Goal: Entertainment & Leisure: Browse casually

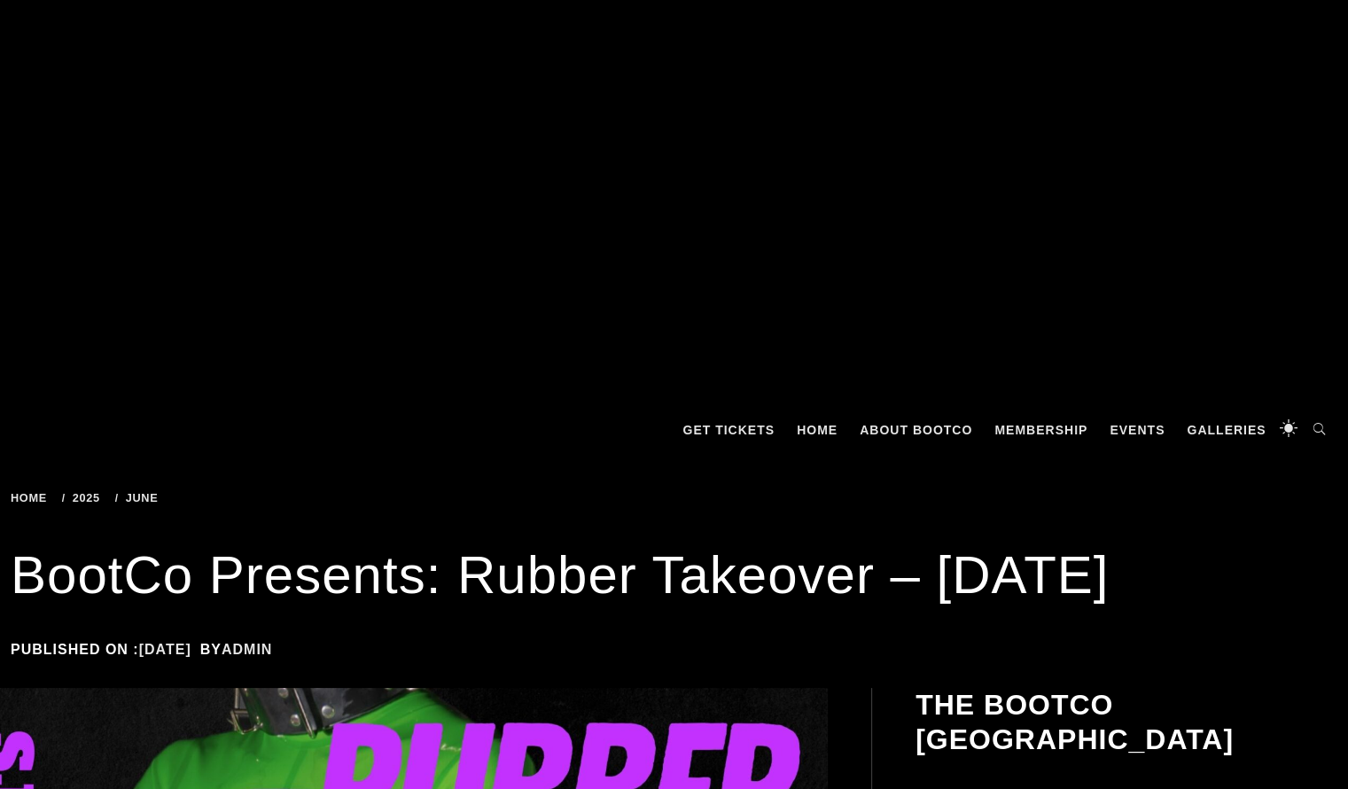
click at [119, 415] on div "The Boot Co Brisbane Leather Denim Uniform Club Incorporated Men's Leather – De…" at bounding box center [674, 403] width 1348 height 71
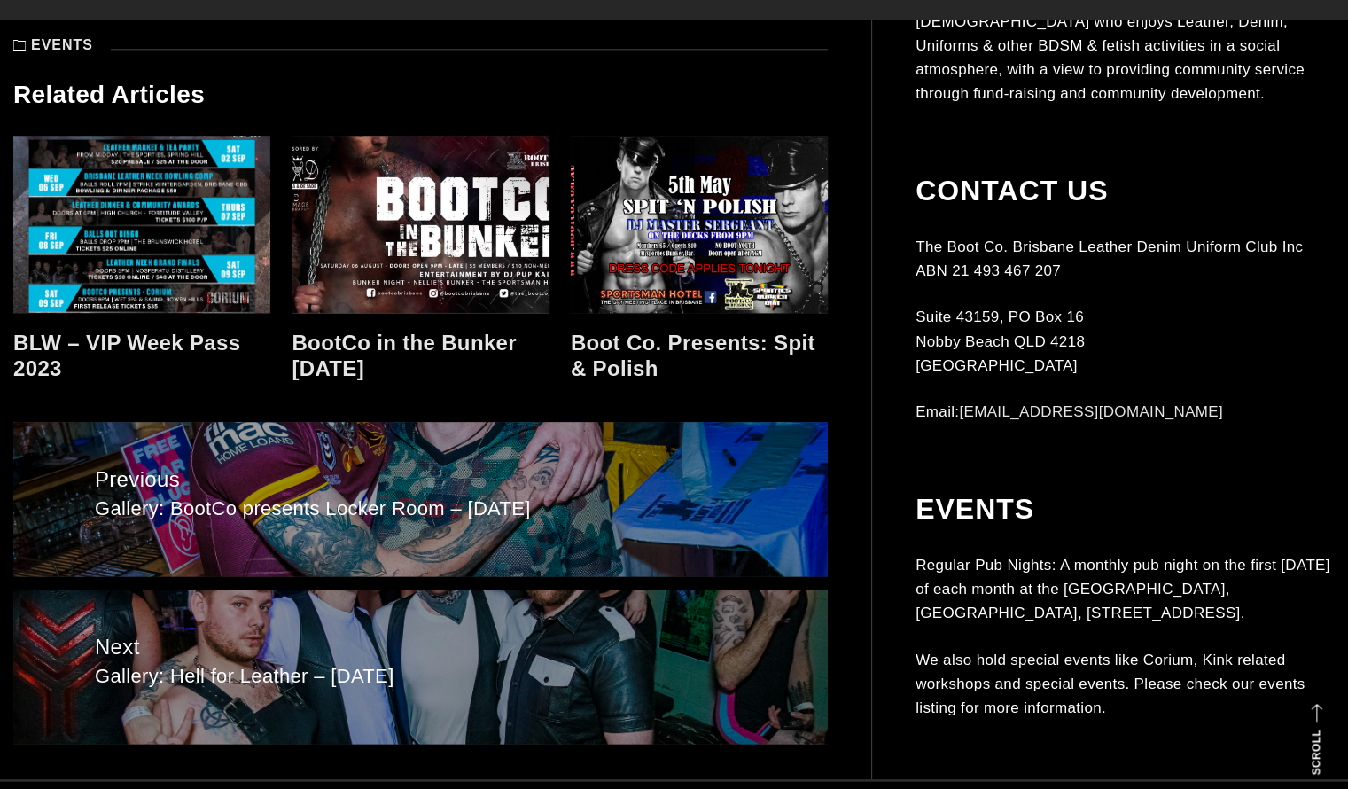
scroll to position [2141, 0]
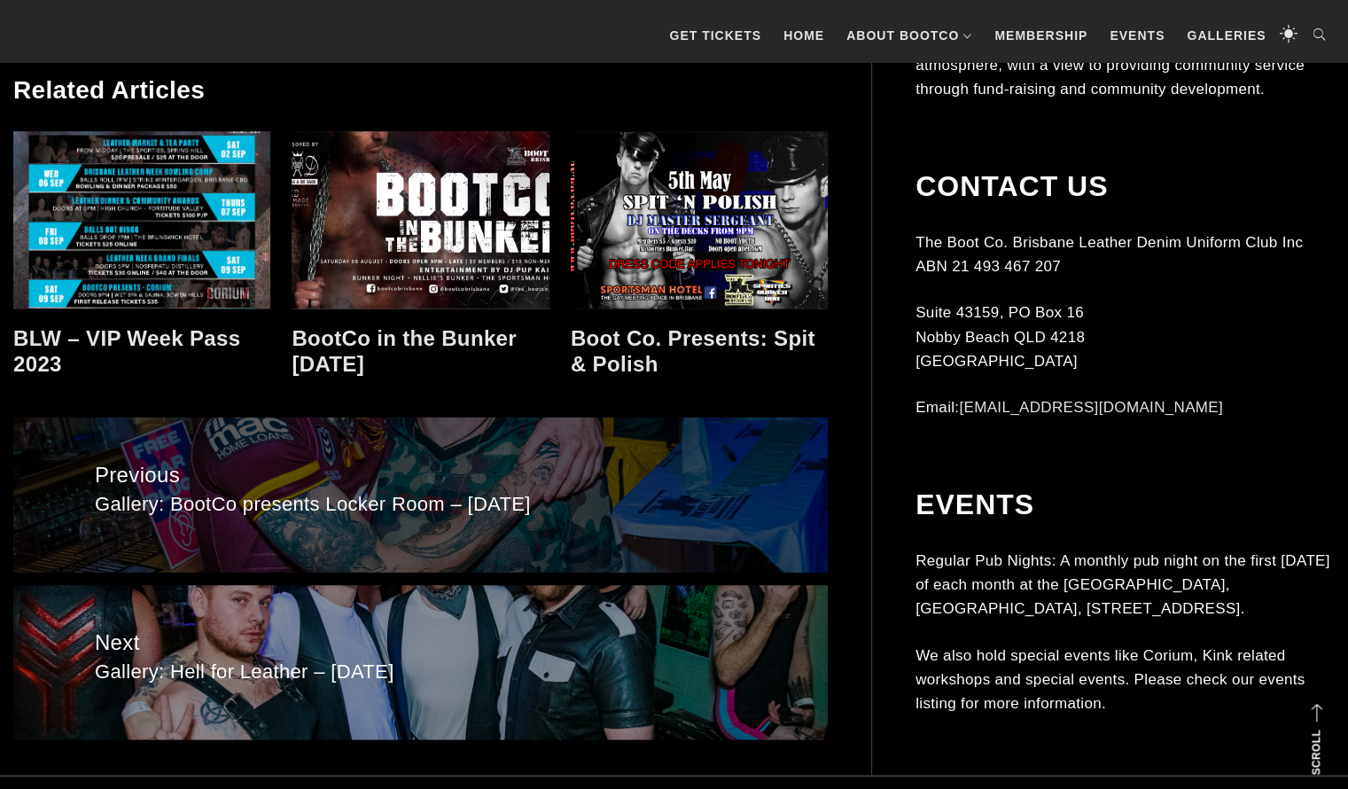
click at [117, 492] on span "Gallery: BootCo presents Locker Room – May 2025" at bounding box center [420, 505] width 651 height 26
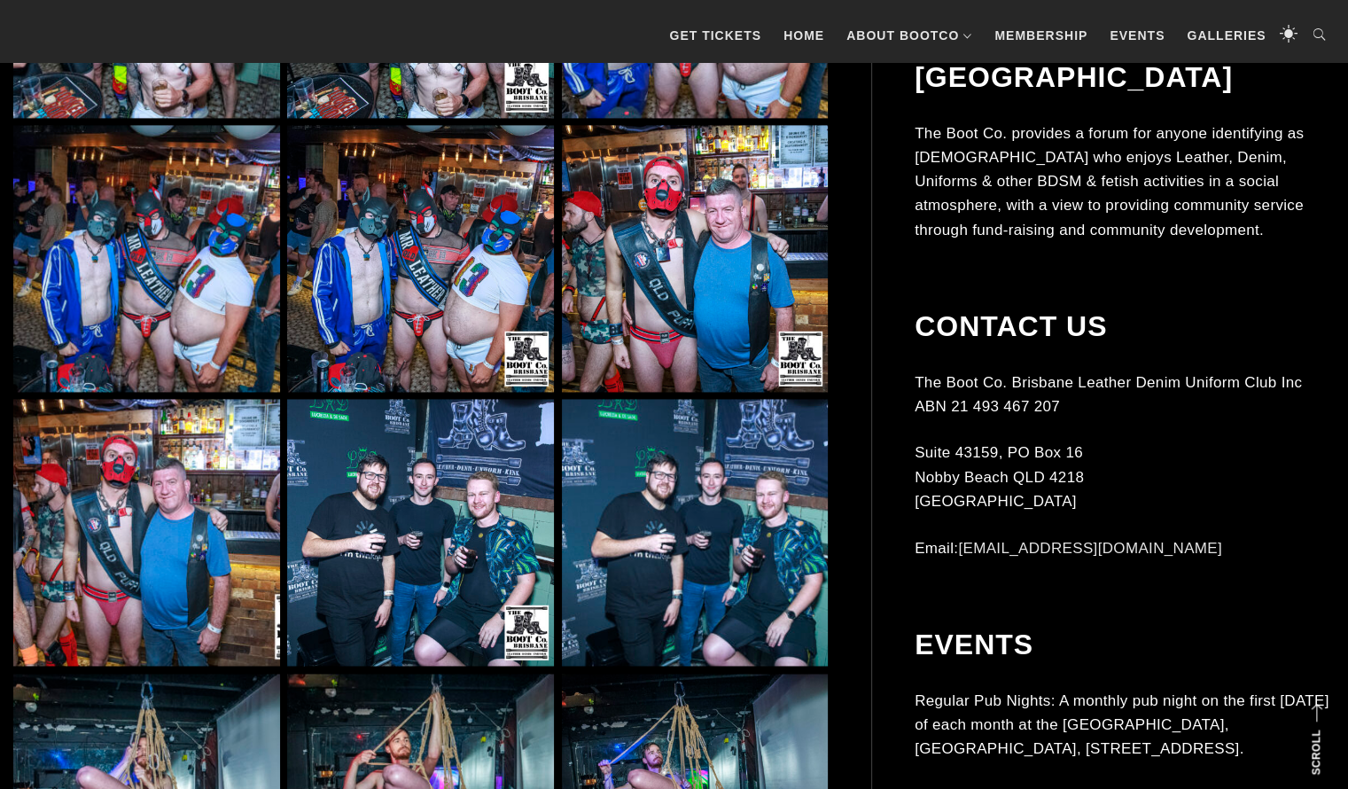
scroll to position [2609, 0]
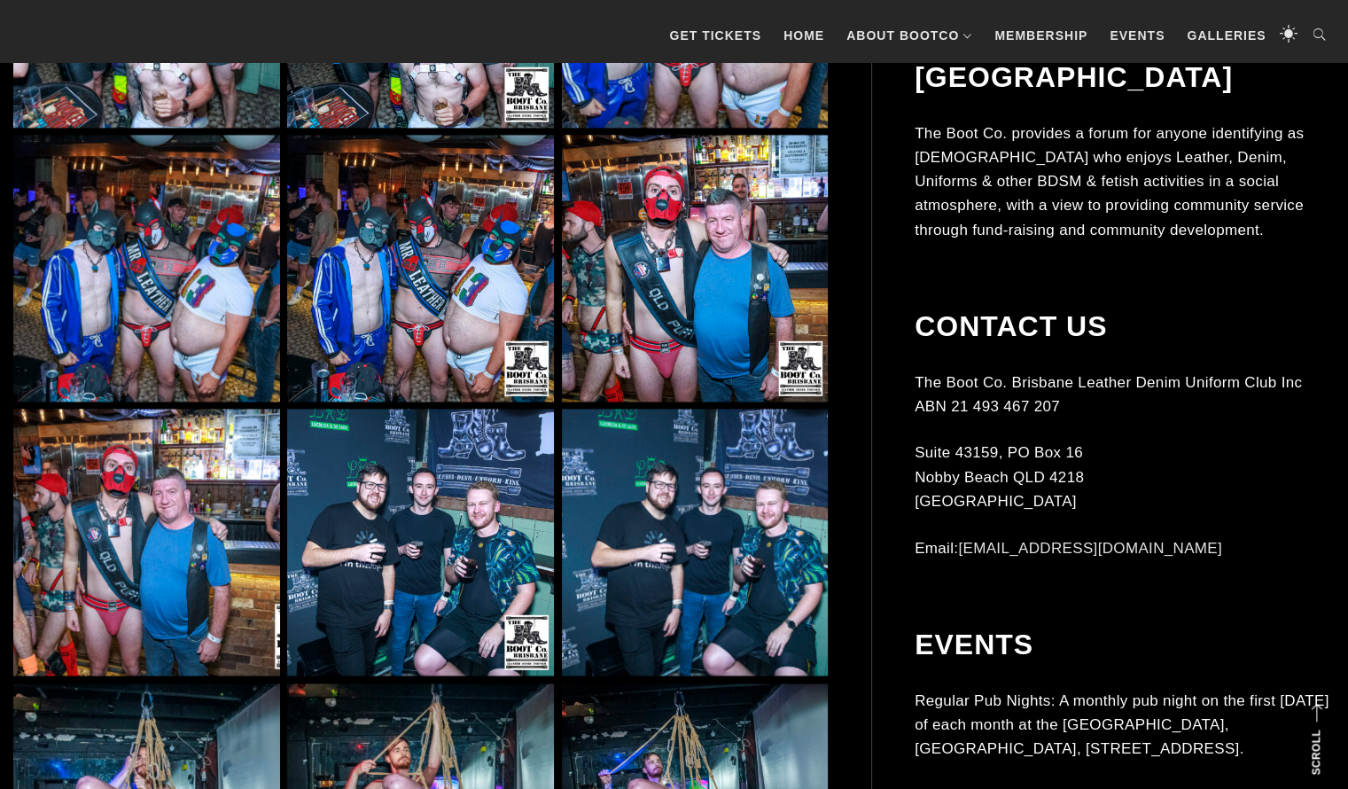
click at [645, 294] on img at bounding box center [695, 268] width 267 height 267
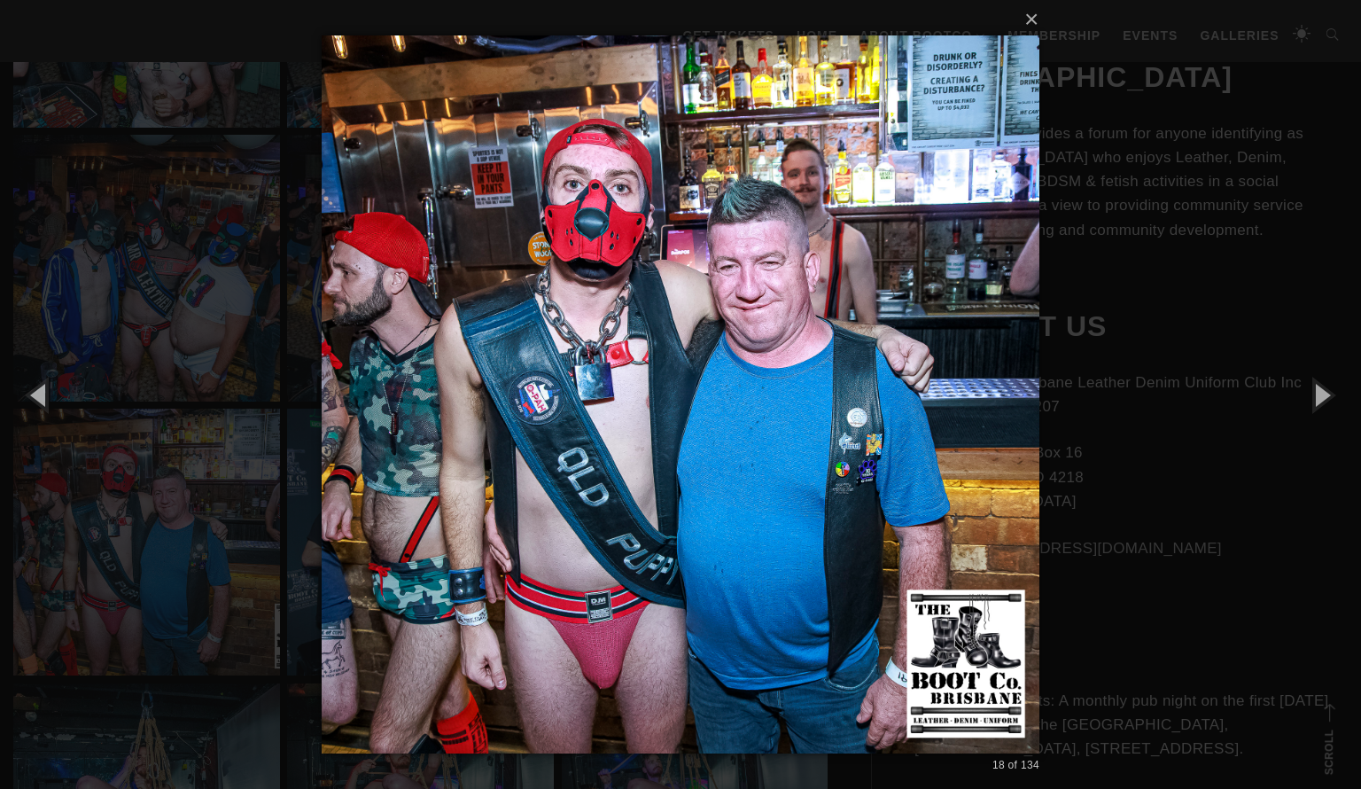
click at [105, 417] on div "× 18 of 134 Loading..." at bounding box center [680, 394] width 1361 height 789
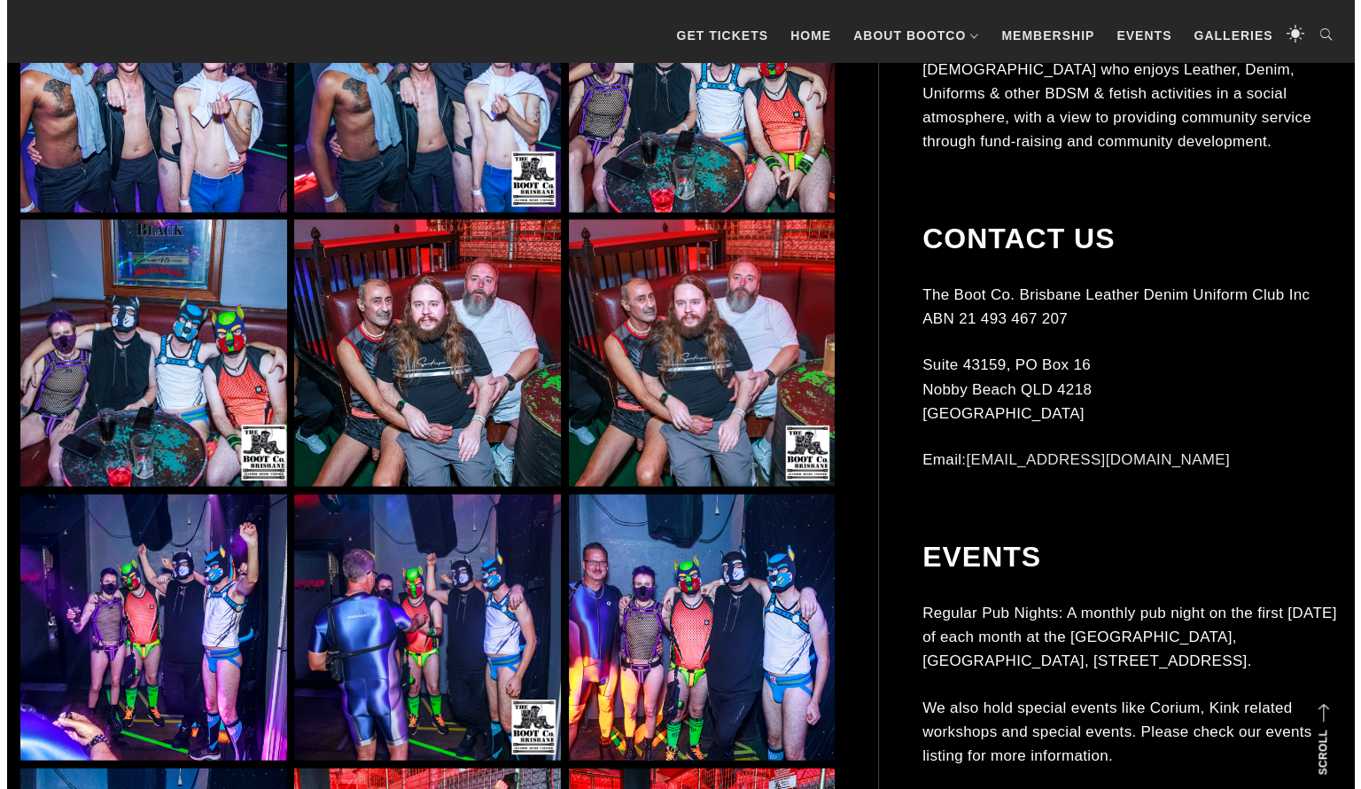
scroll to position [3895, 0]
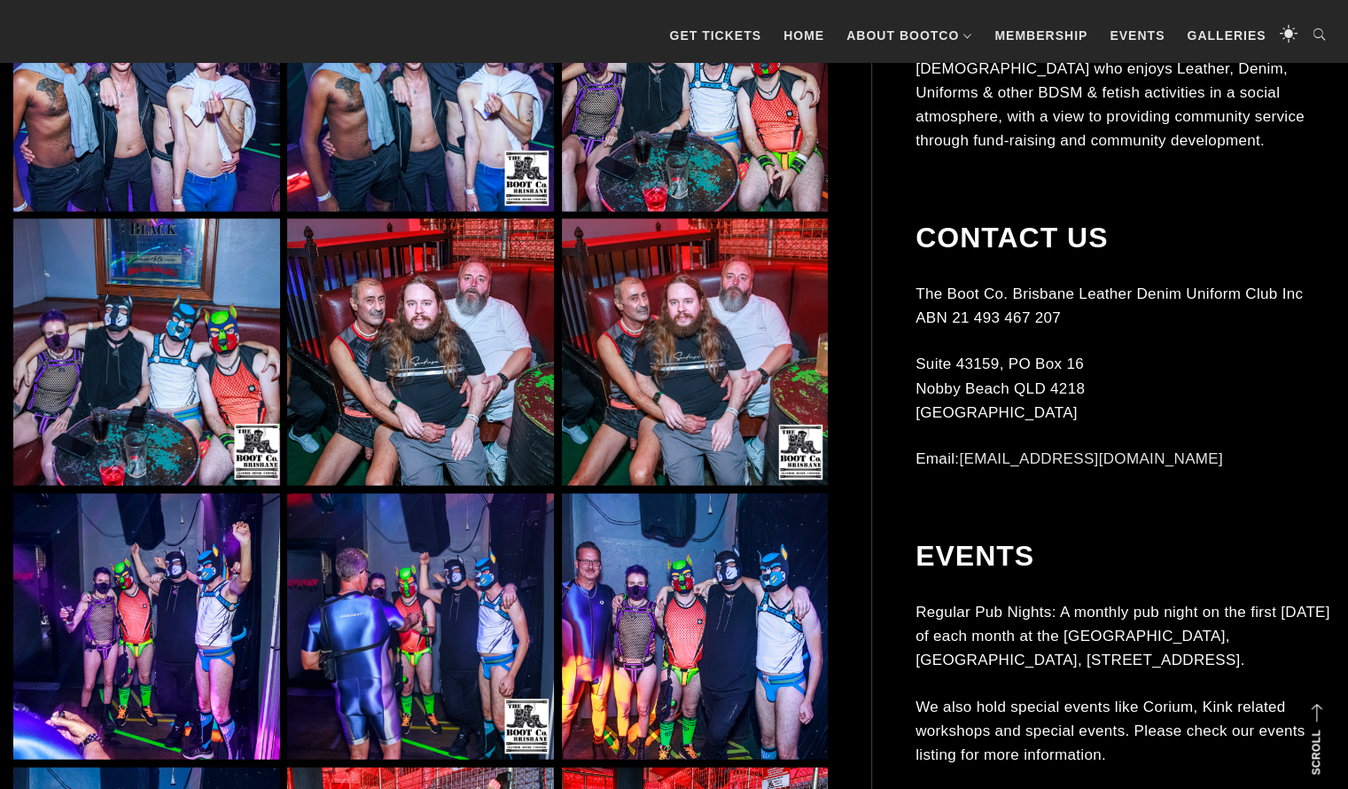
click at [87, 136] on img at bounding box center [146, 78] width 267 height 267
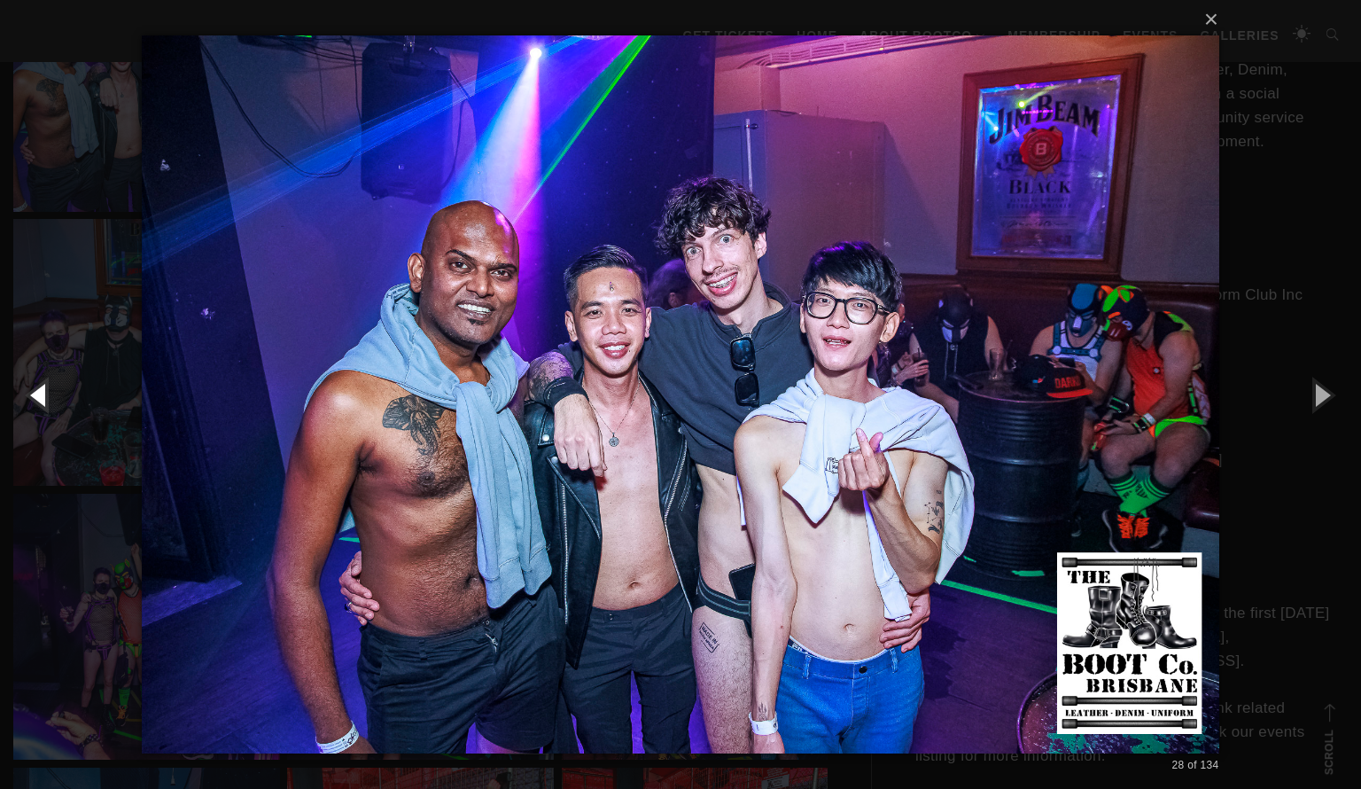
click at [64, 442] on button "button" at bounding box center [40, 394] width 80 height 97
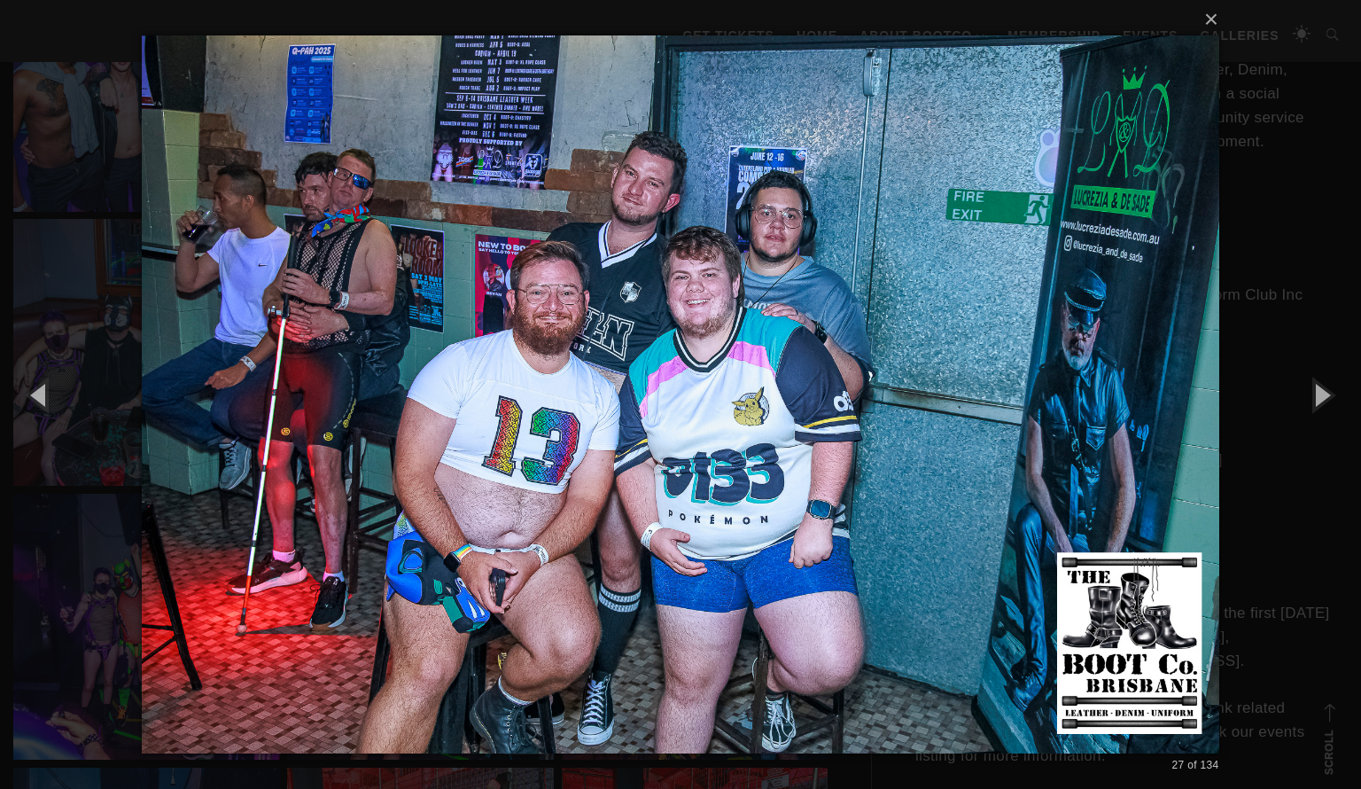
click at [72, 260] on div "× 27 of 134 Loading..." at bounding box center [680, 394] width 1361 height 789
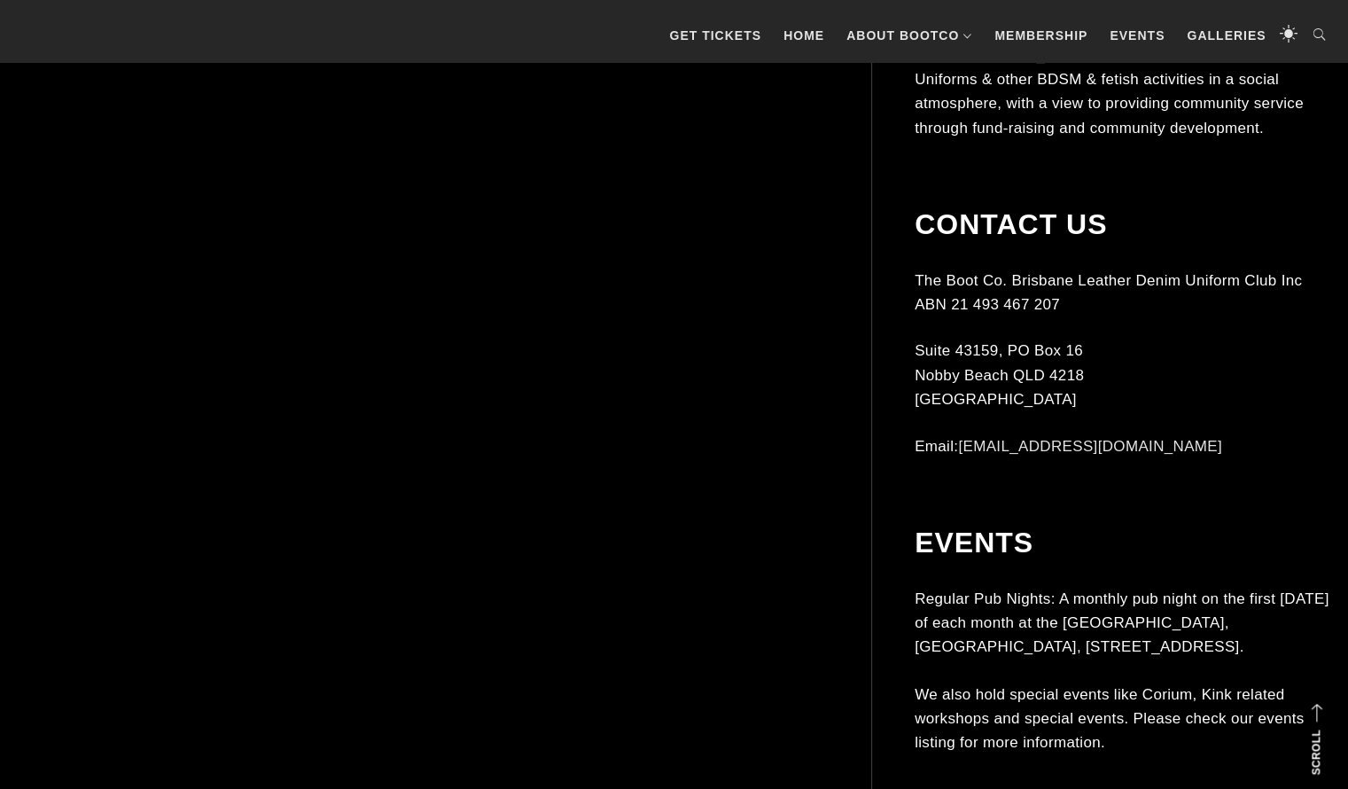
scroll to position [6410, 0]
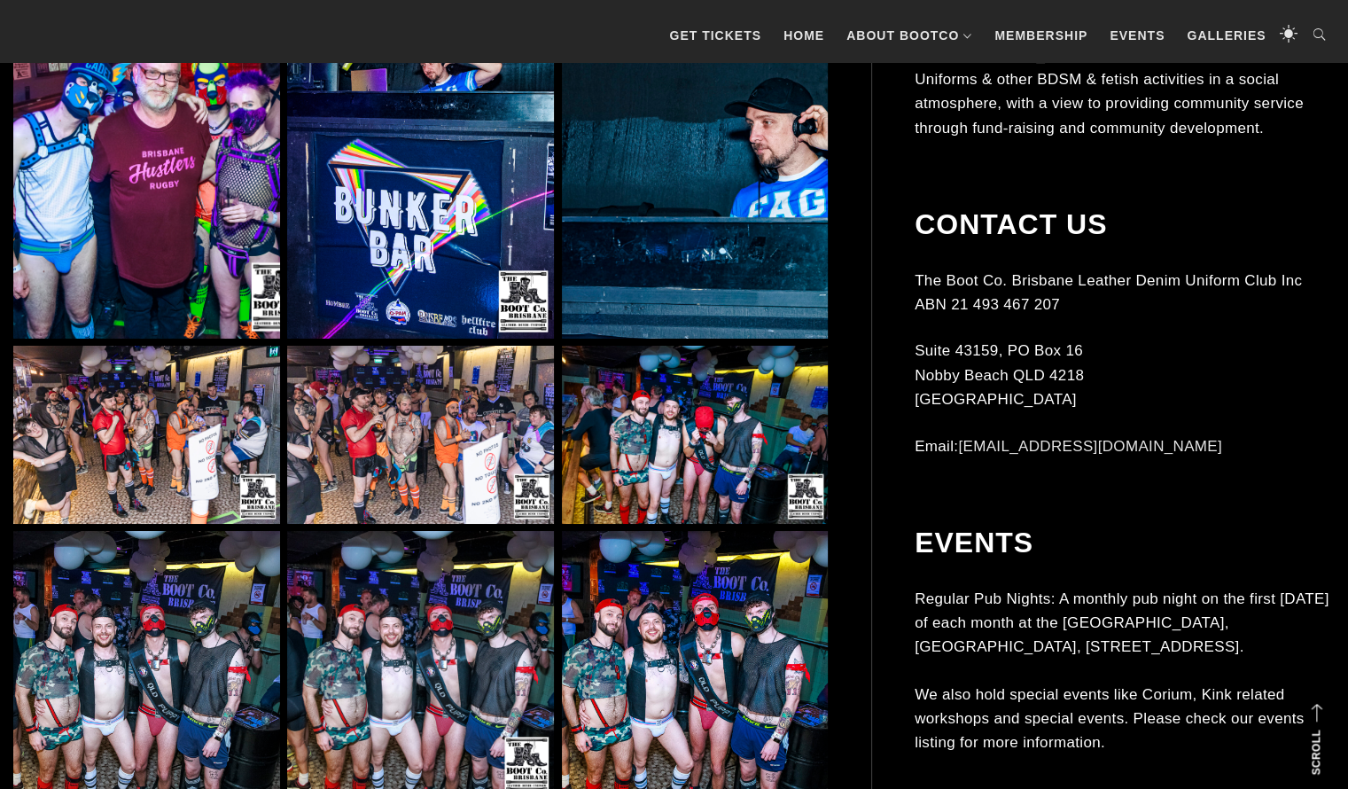
click at [323, 449] on img at bounding box center [420, 435] width 267 height 178
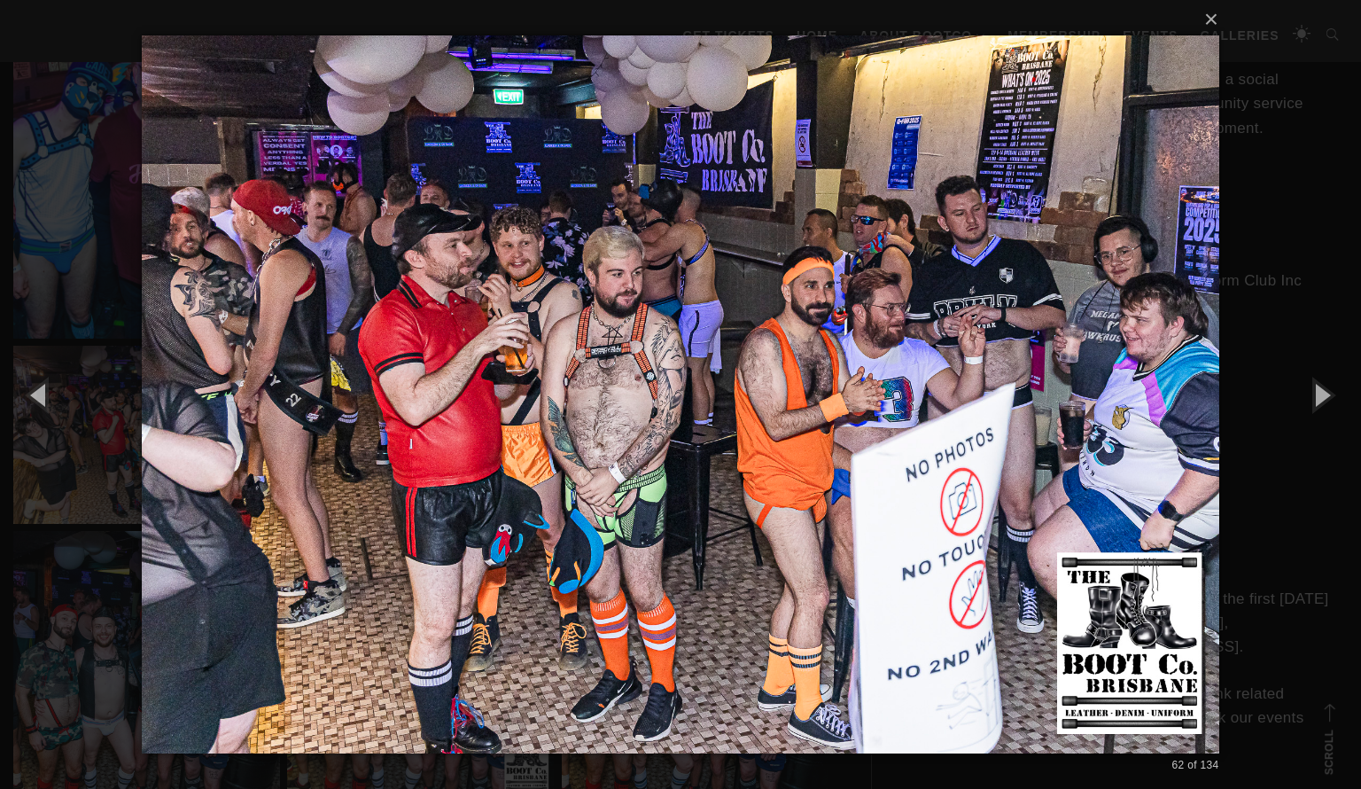
click at [79, 197] on div "× 62 of 134 Loading..." at bounding box center [680, 394] width 1361 height 789
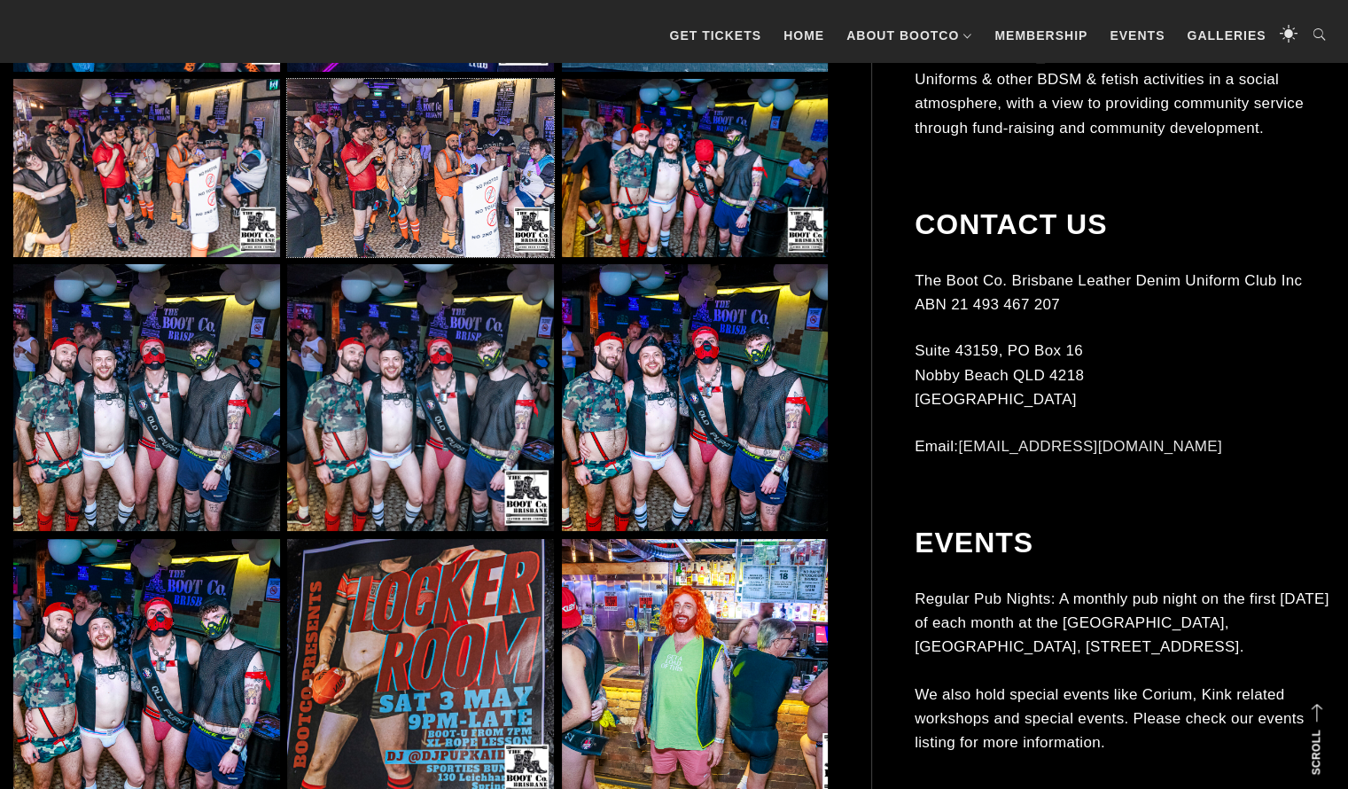
scroll to position [6682, 0]
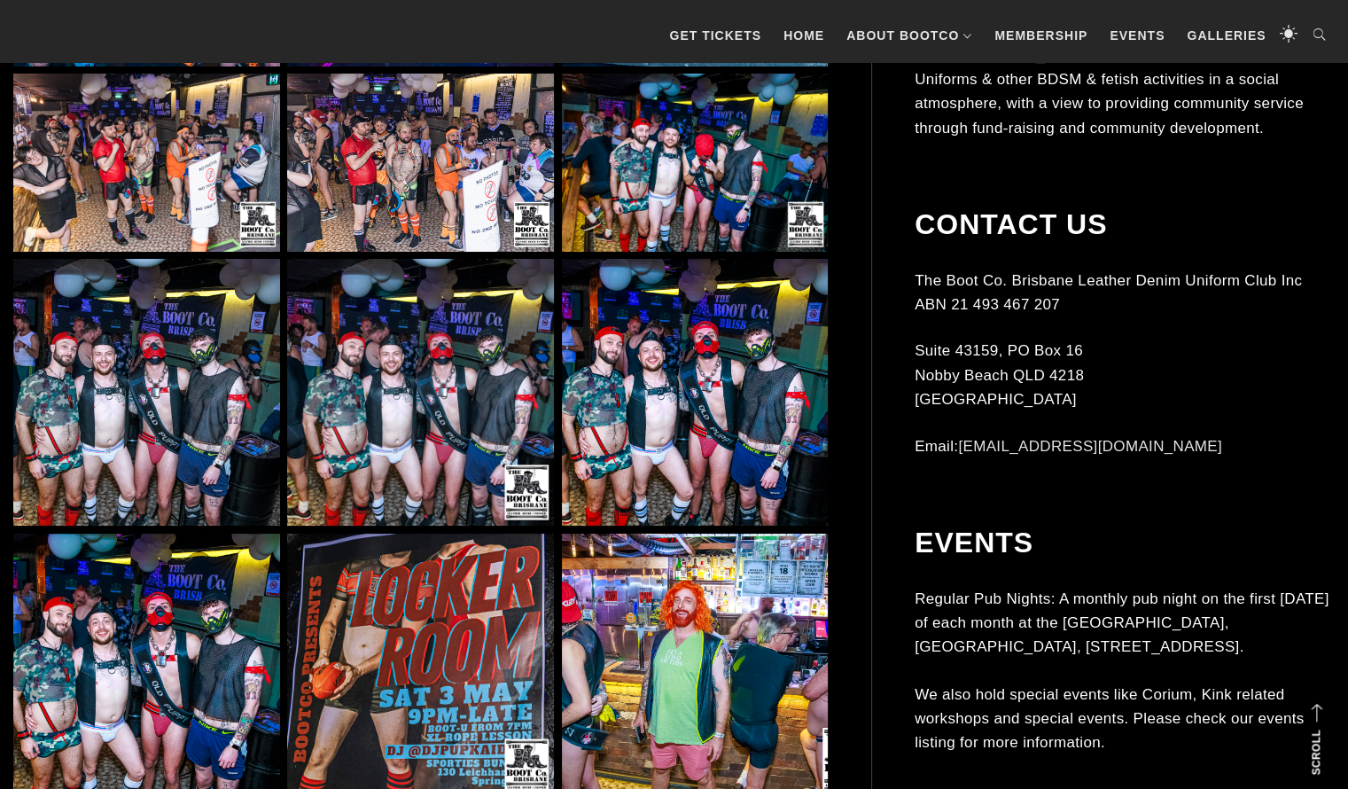
click at [361, 410] on img at bounding box center [420, 392] width 267 height 267
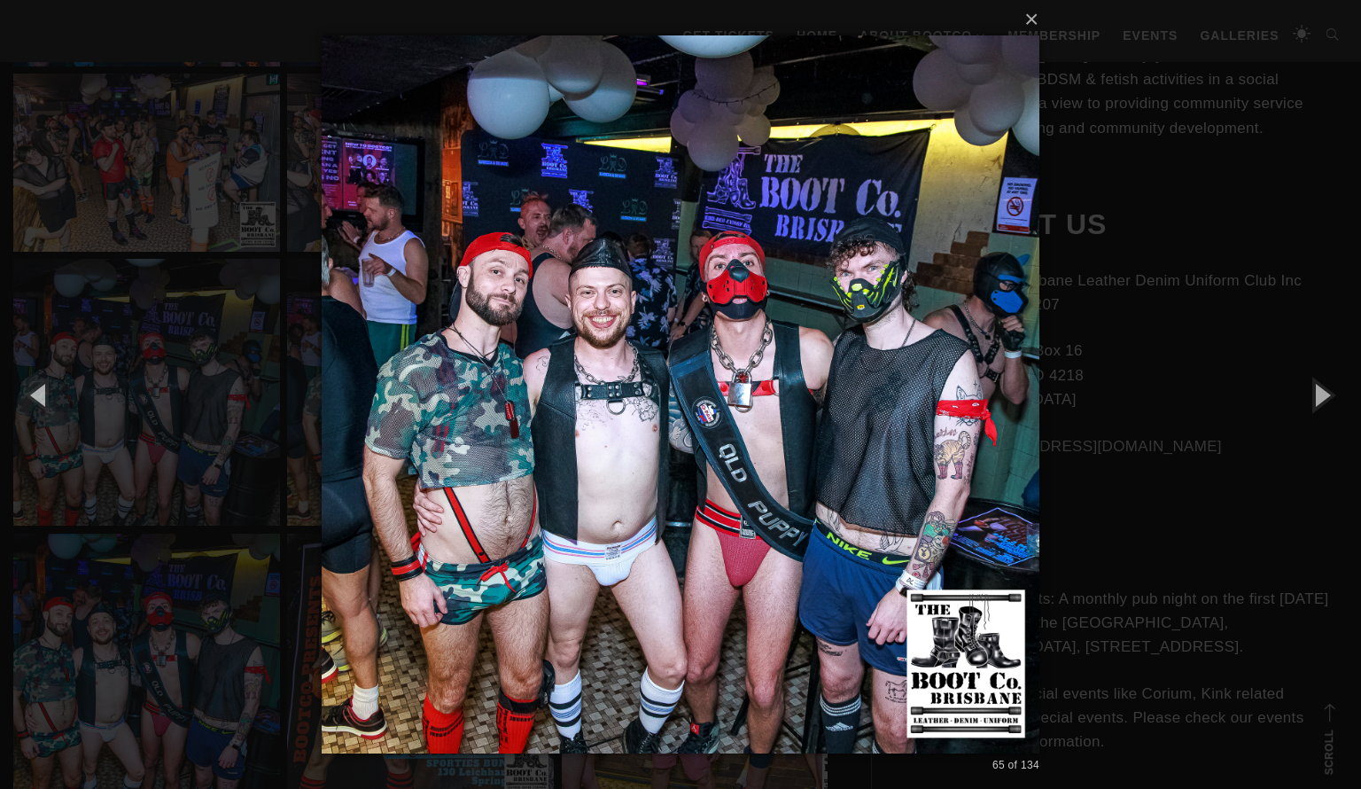
click at [213, 274] on div "× 65 of 134 Loading..." at bounding box center [680, 394] width 1361 height 789
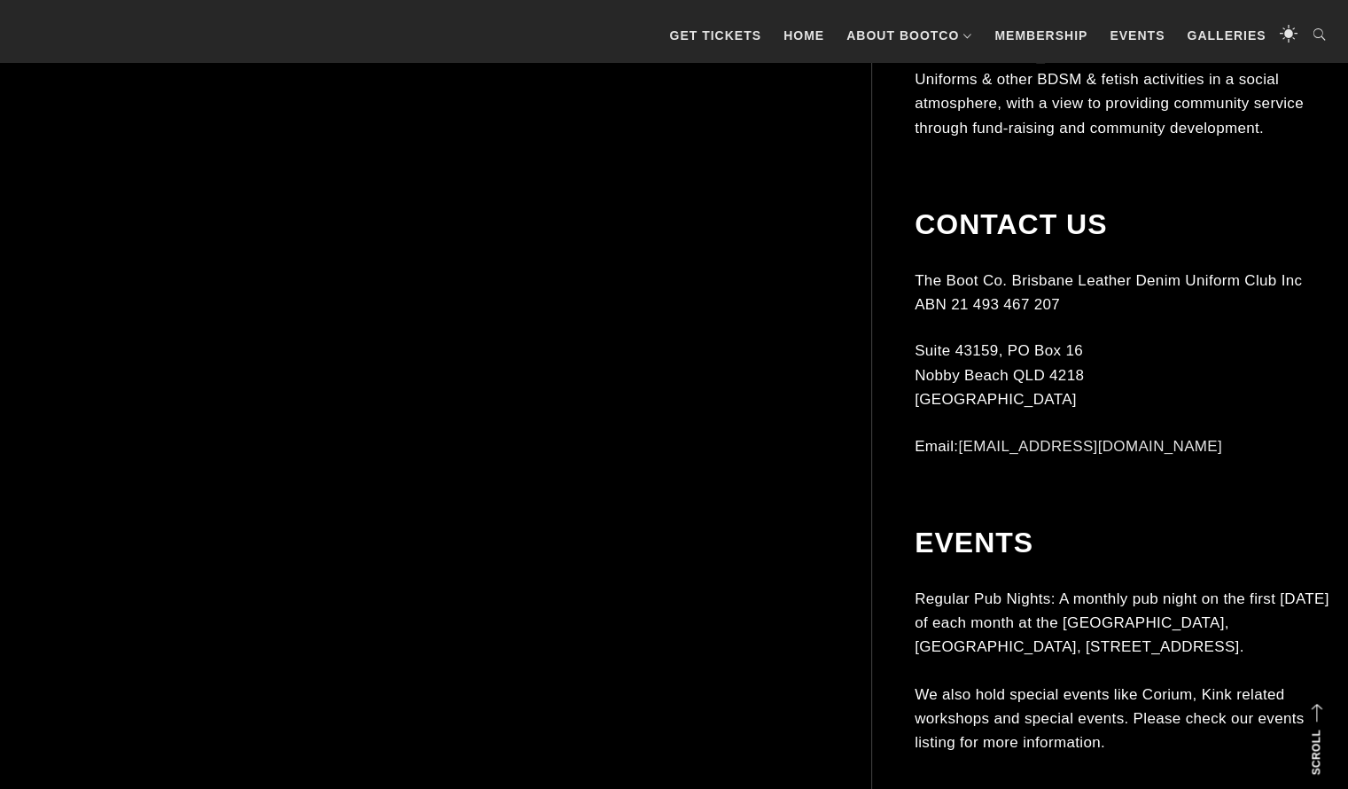
scroll to position [11037, 0]
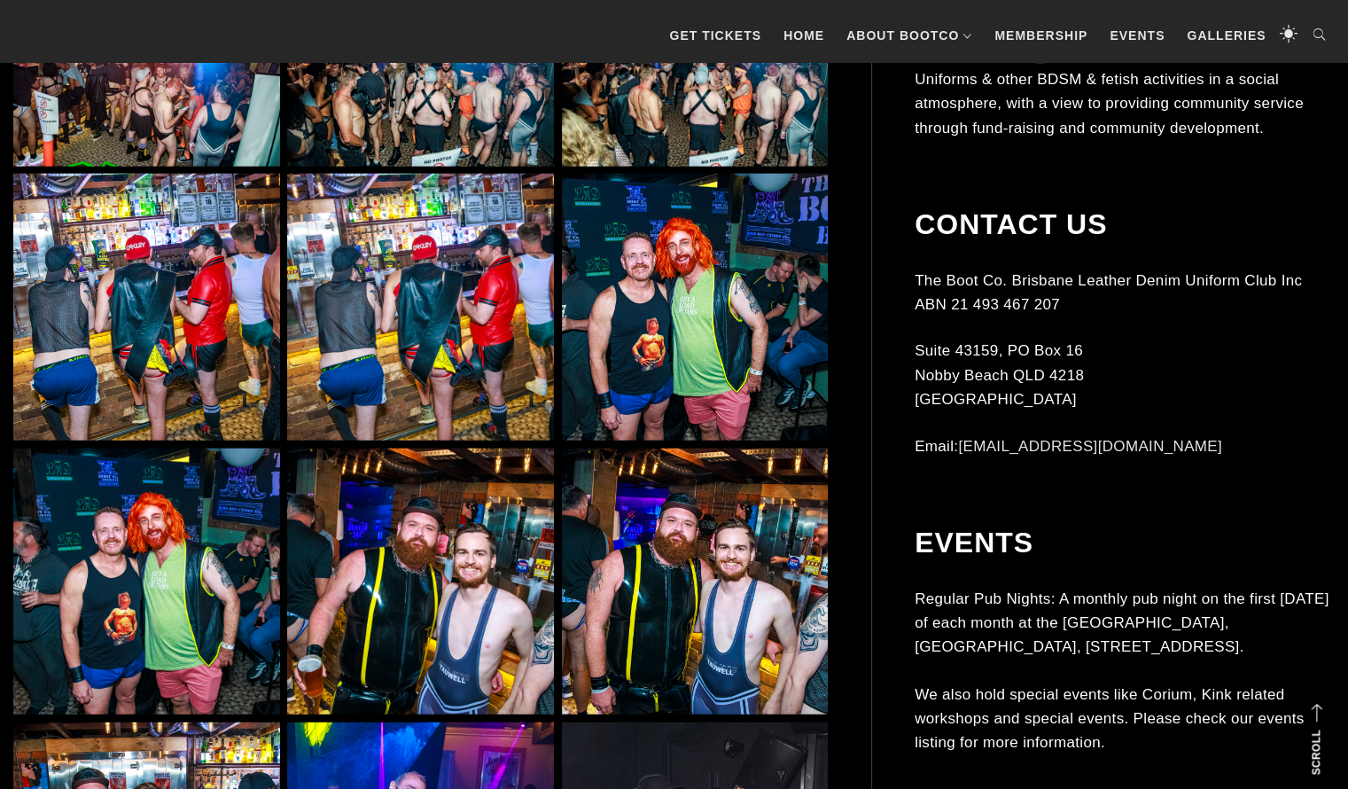
click at [319, 332] on img at bounding box center [420, 307] width 267 height 267
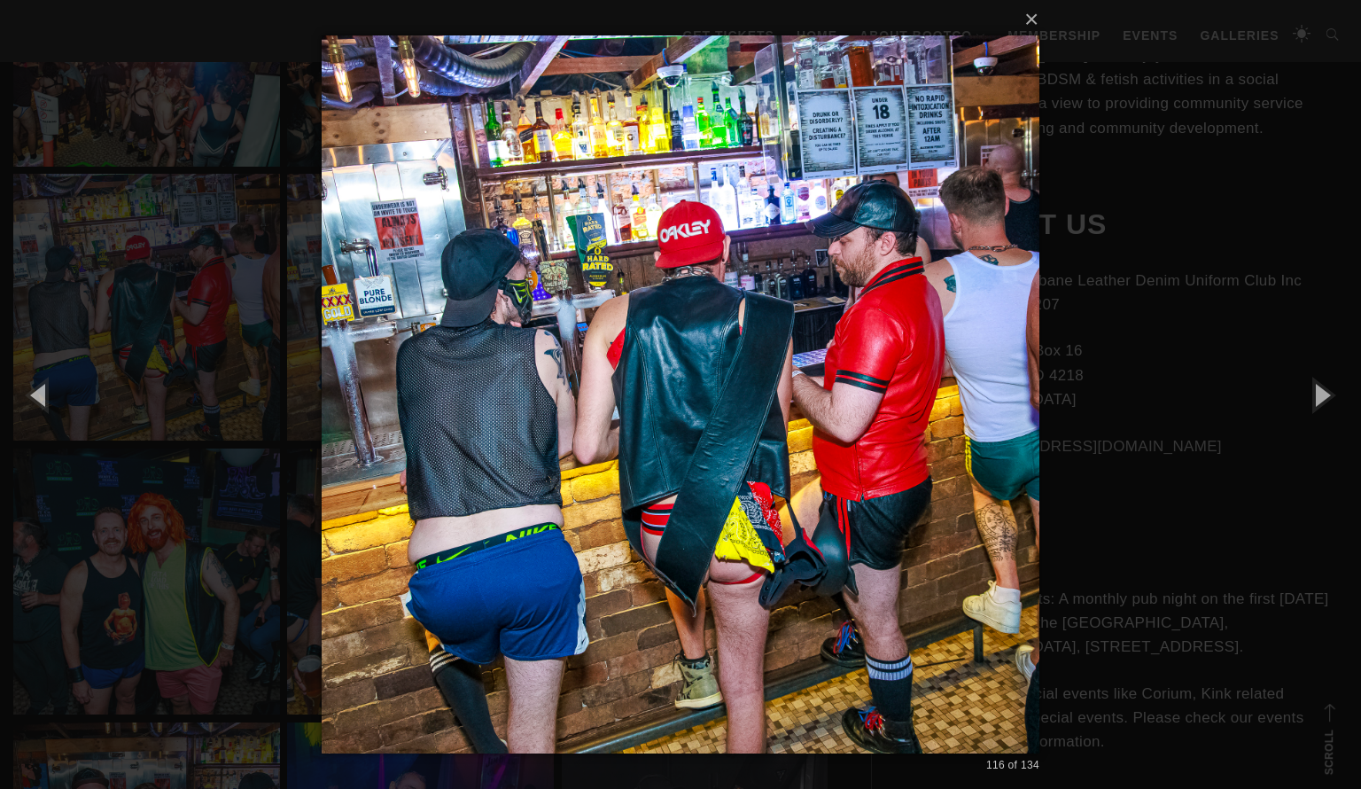
click at [148, 296] on div "× 116 of 134 Loading..." at bounding box center [680, 394] width 1361 height 789
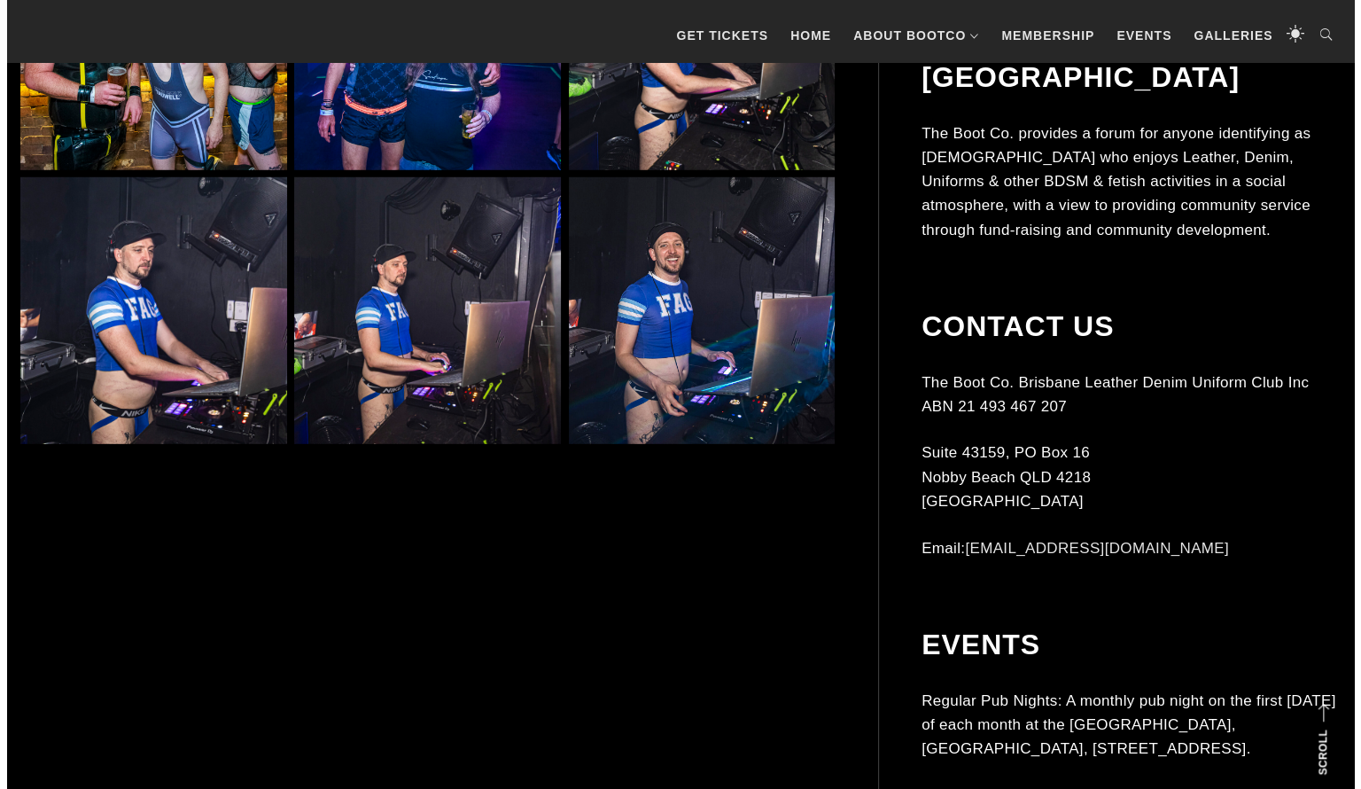
scroll to position [11854, 0]
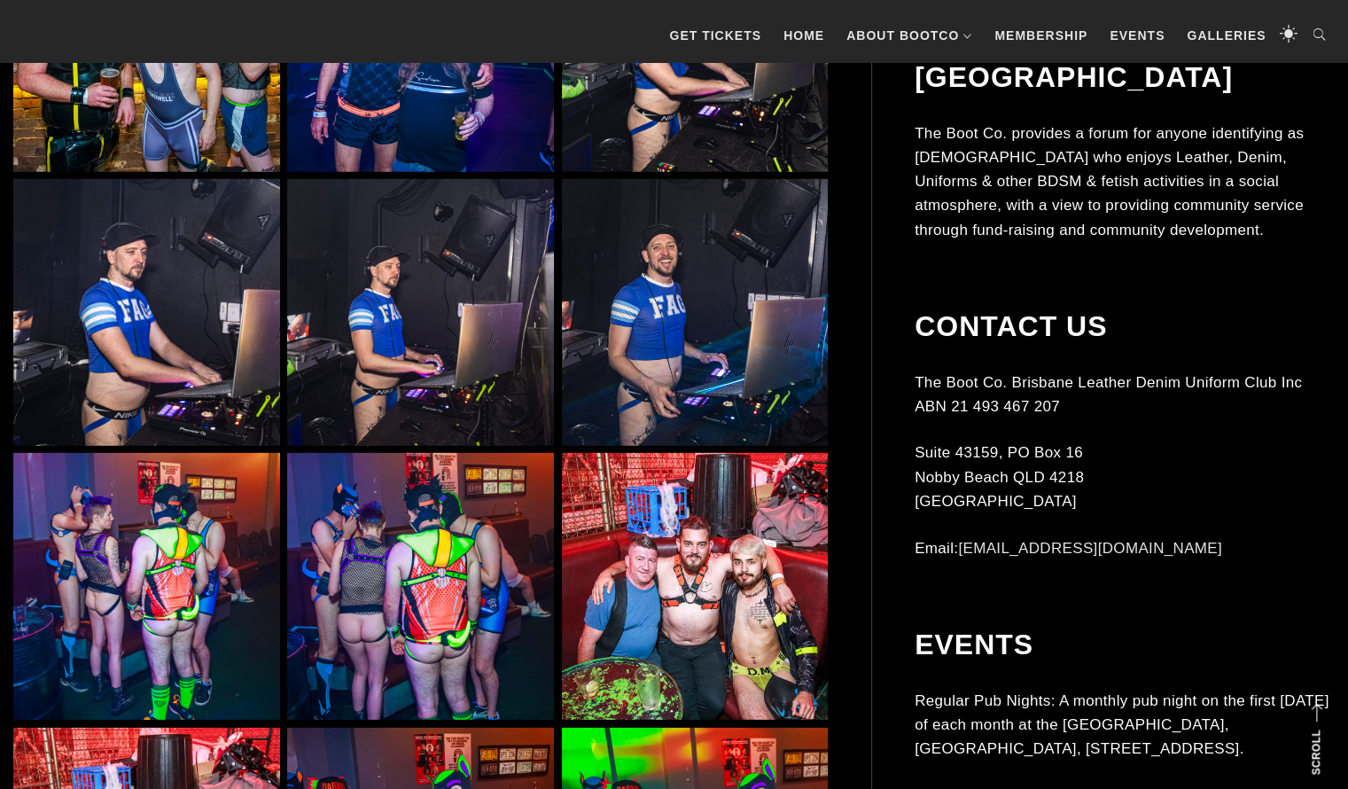
click at [659, 126] on img at bounding box center [695, 38] width 267 height 267
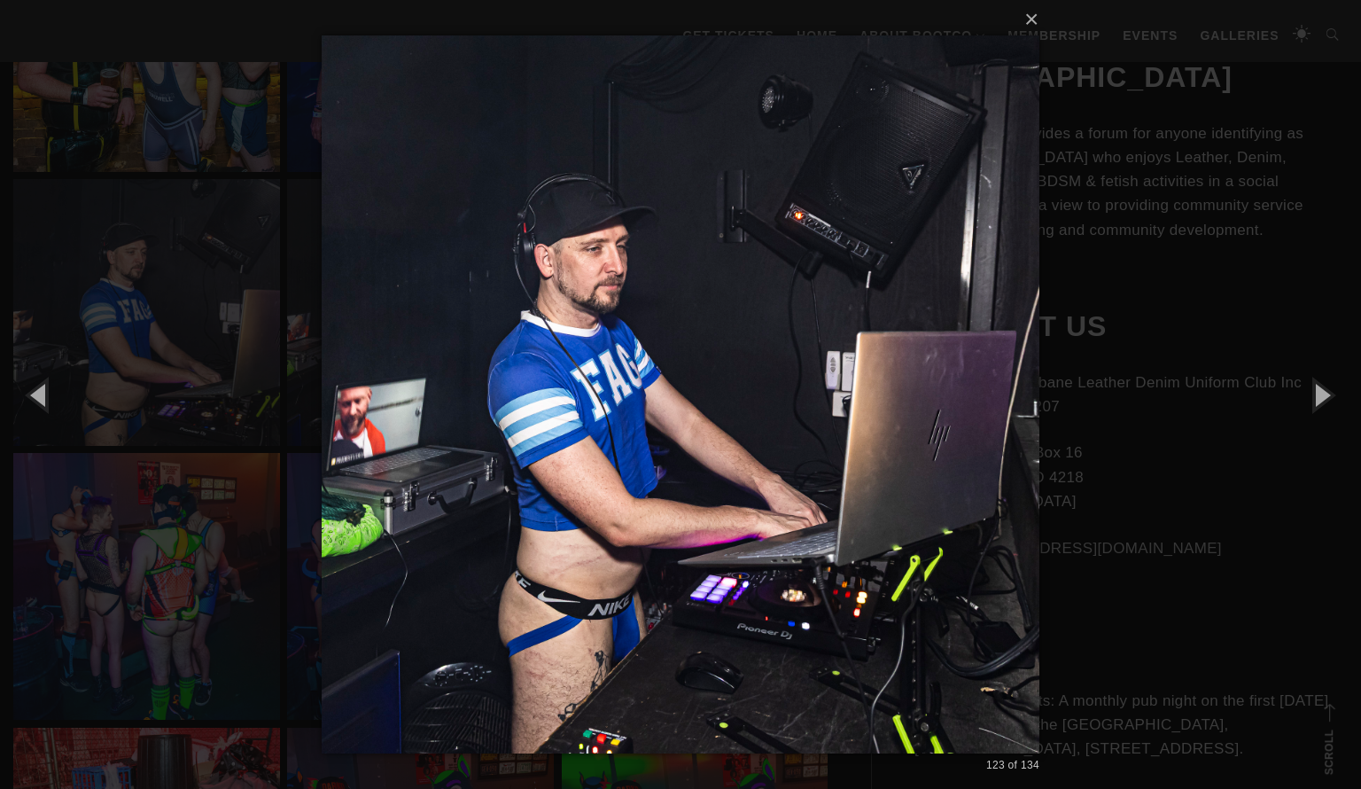
click at [127, 237] on div "× 123 of 134 Loading..." at bounding box center [680, 394] width 1361 height 789
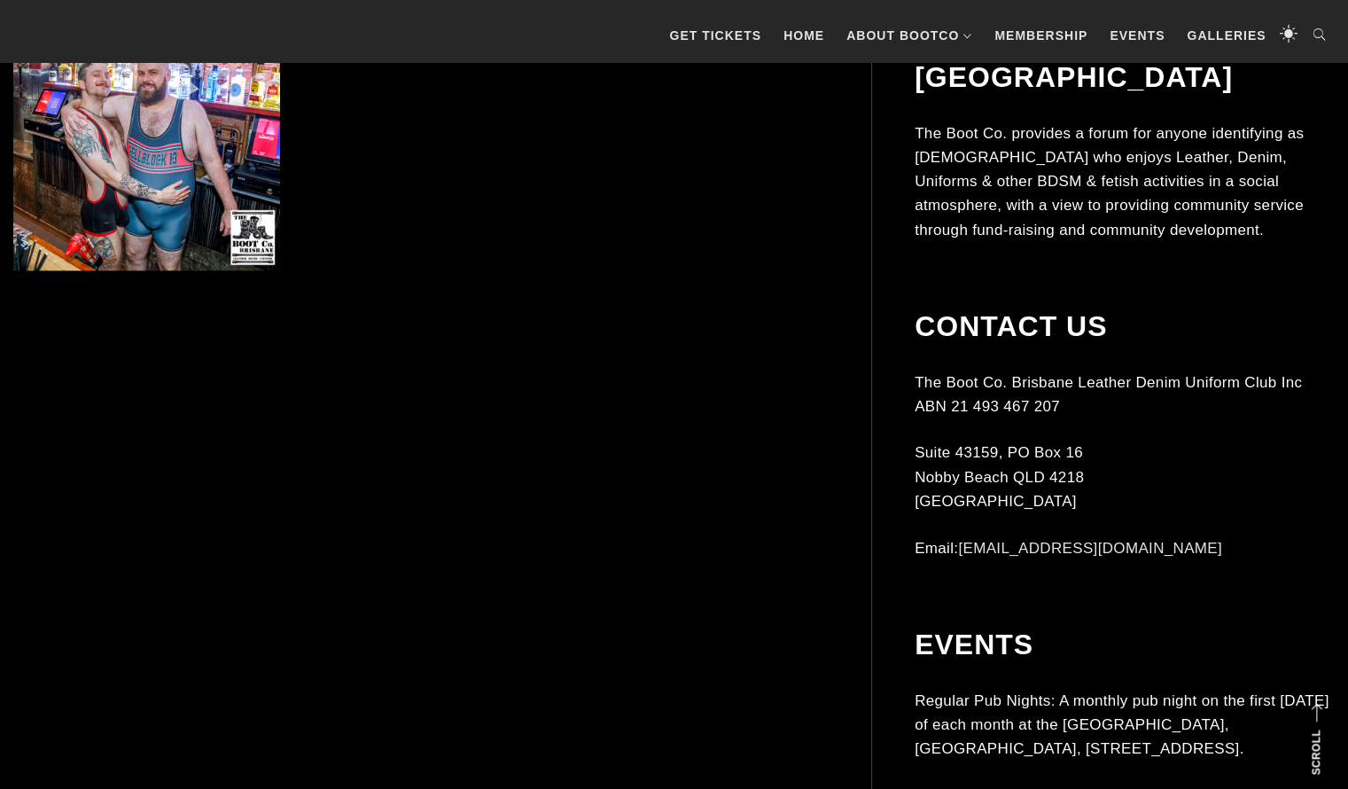
scroll to position [9380, 0]
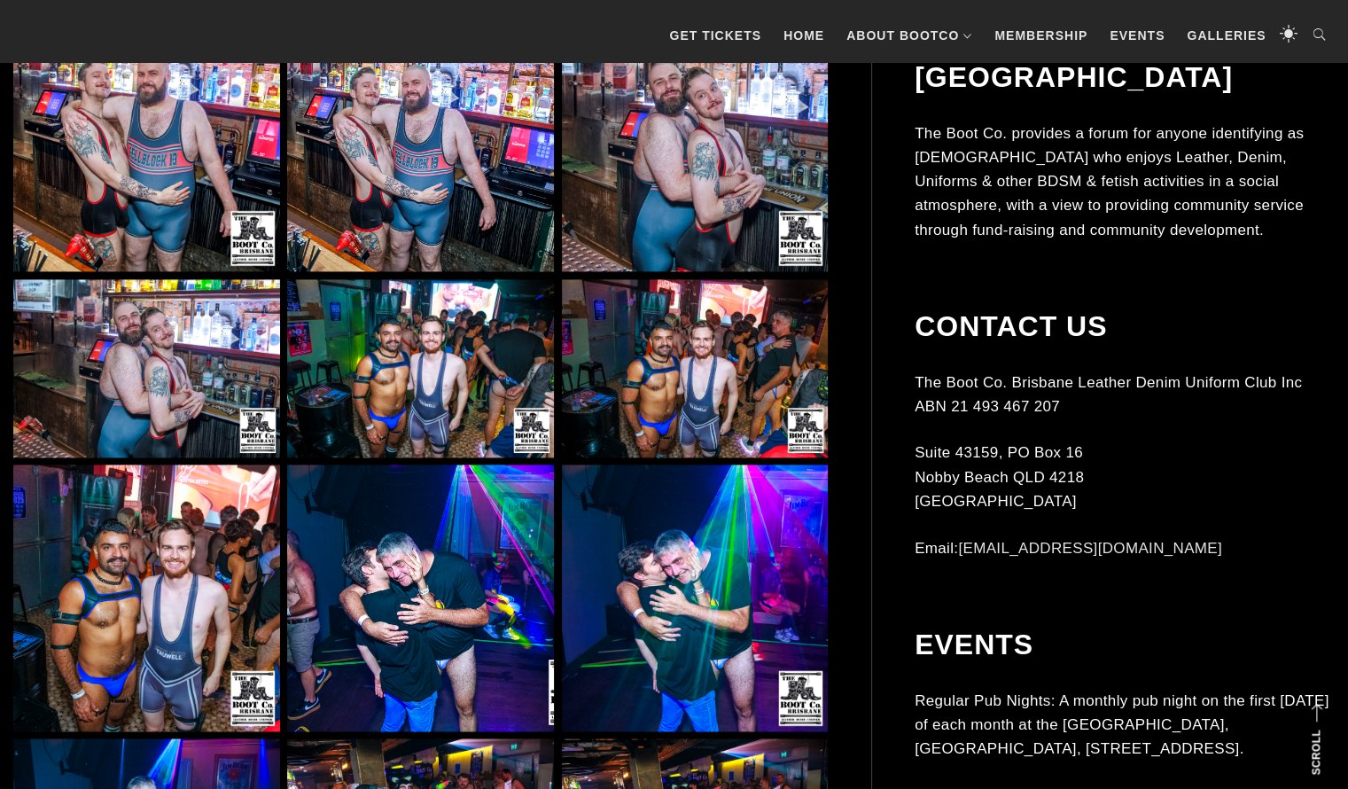
click at [658, 464] on img at bounding box center [695, 597] width 267 height 267
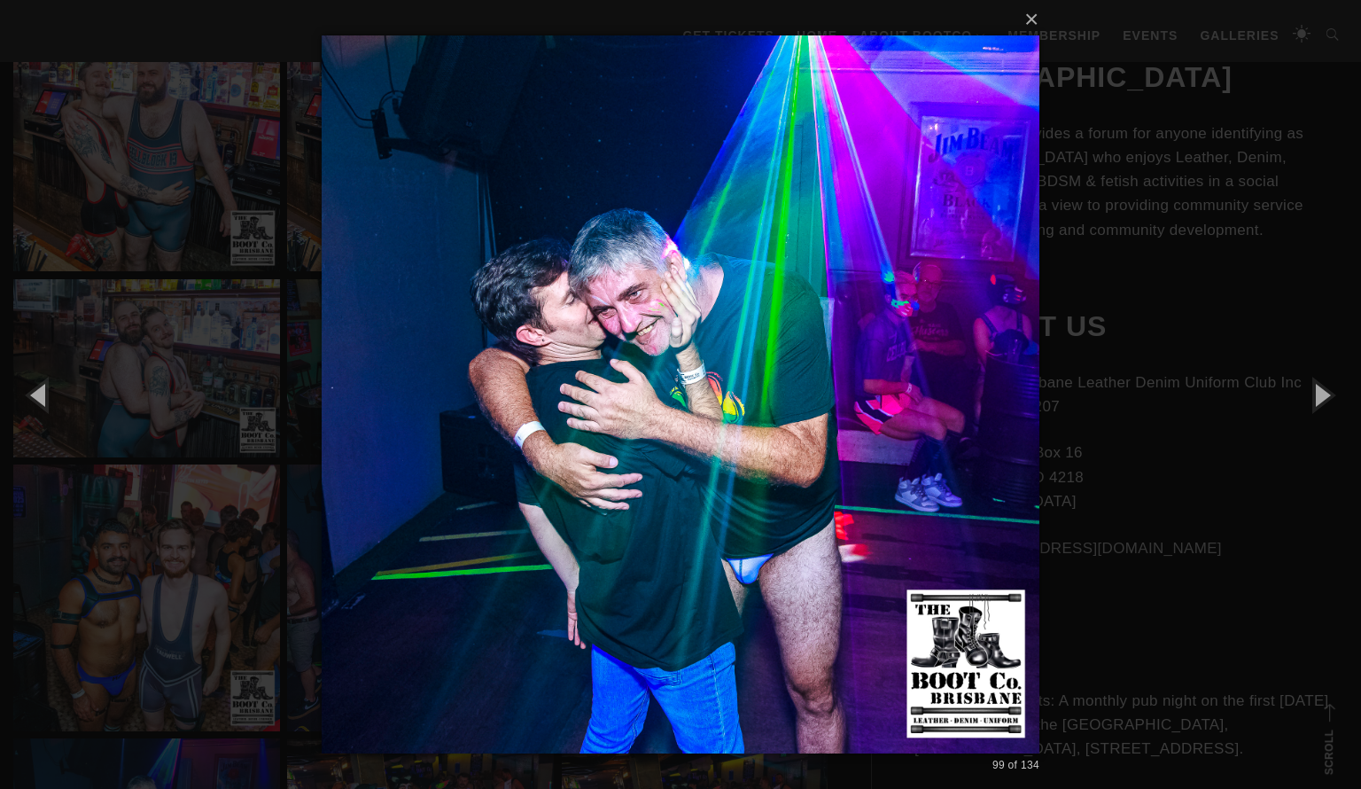
click at [1120, 405] on div "Loading..." at bounding box center [680, 394] width 1347 height 24
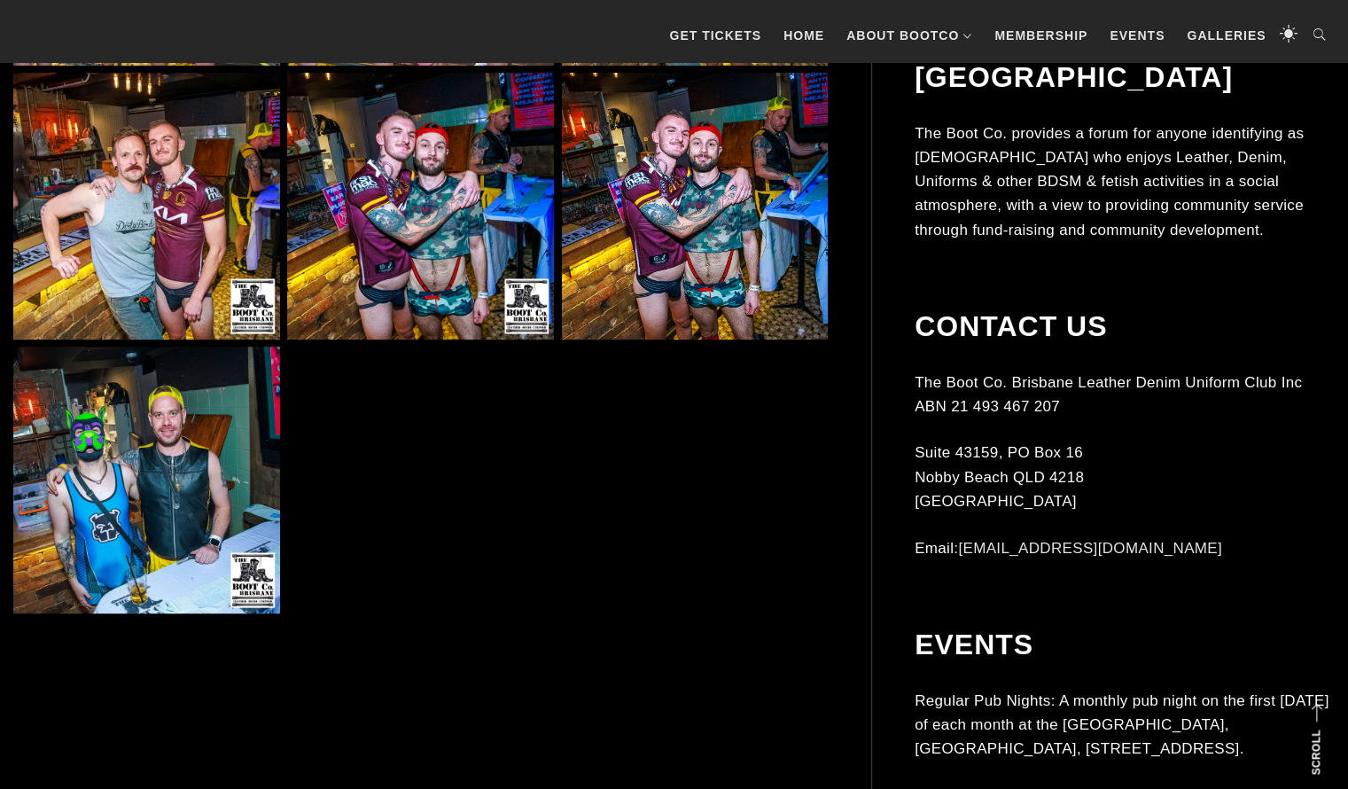
scroll to position [7643, 0]
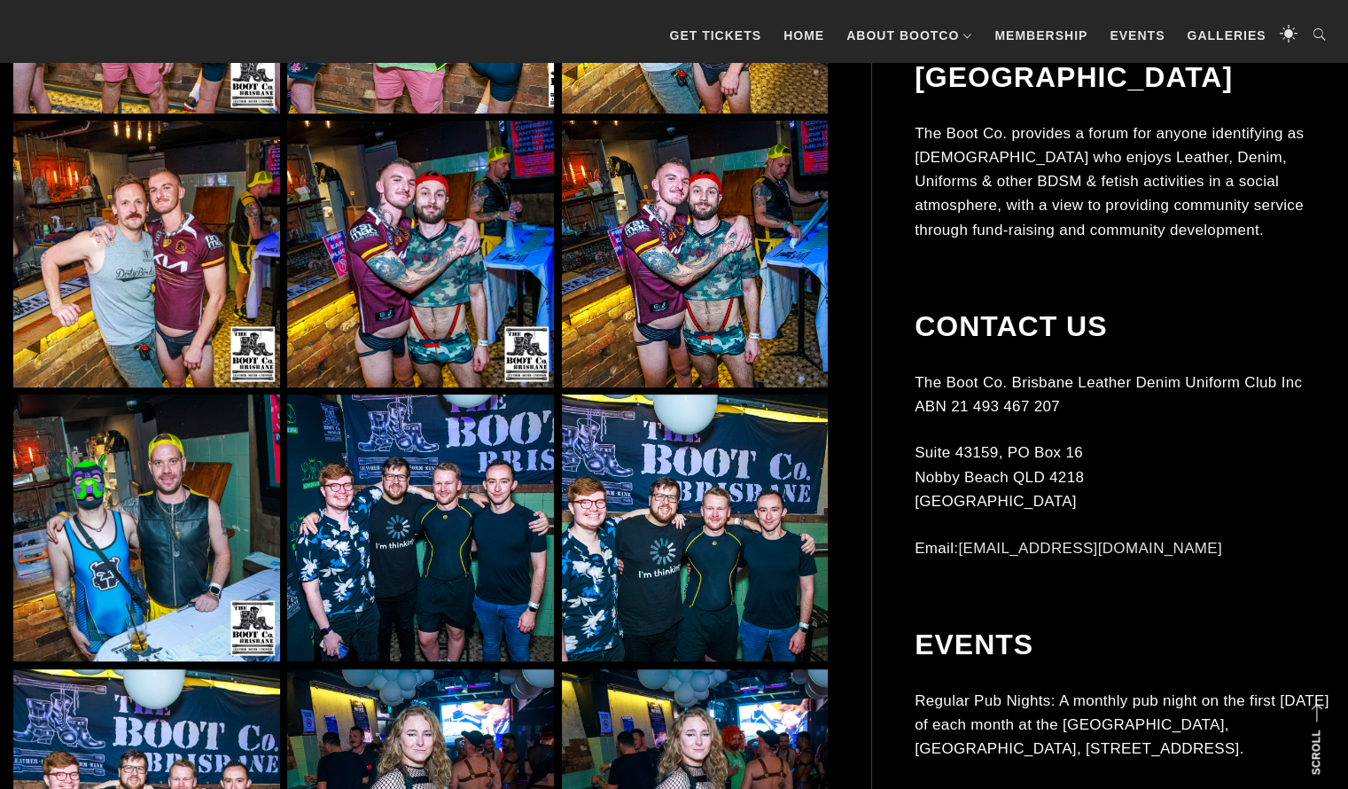
click at [361, 283] on img at bounding box center [420, 253] width 267 height 267
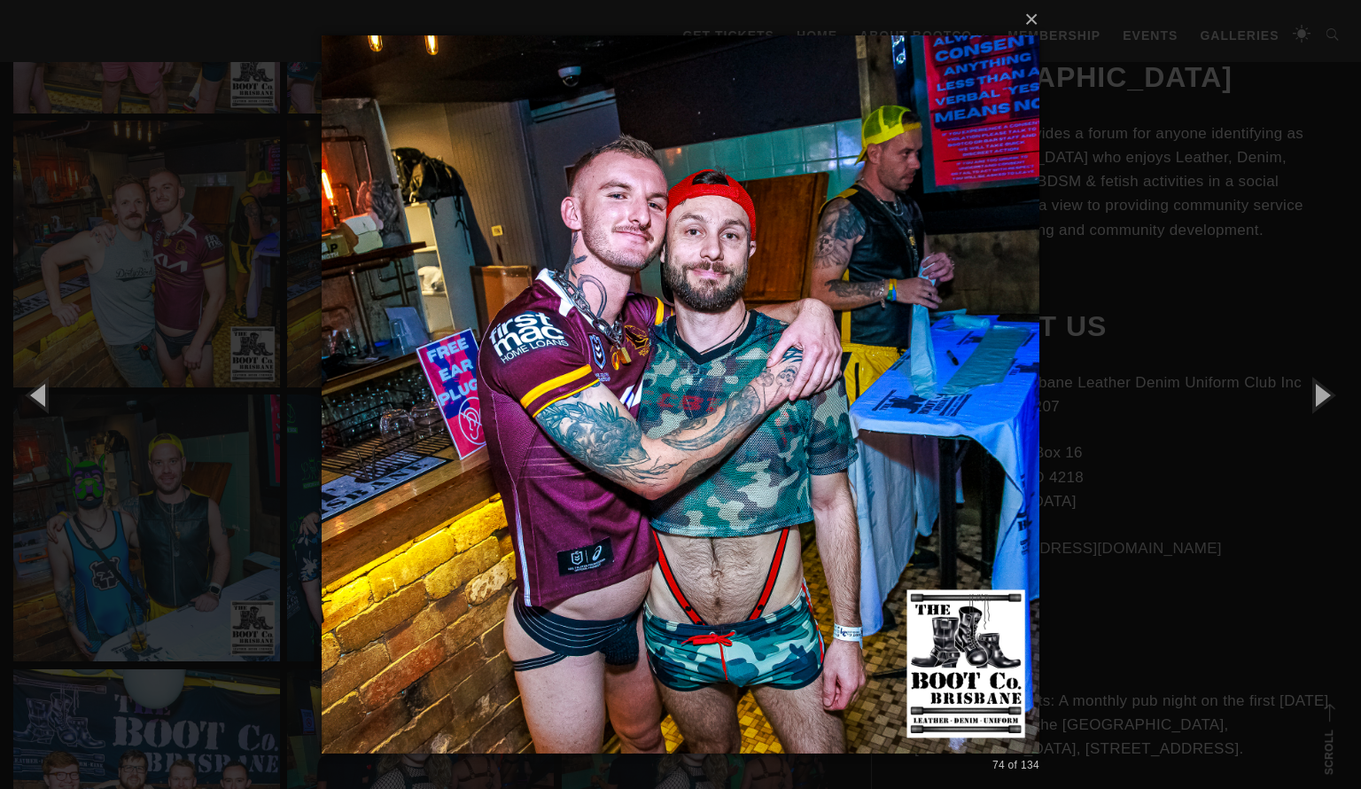
click at [174, 488] on div "× 74 of 134 Loading..." at bounding box center [680, 394] width 1361 height 789
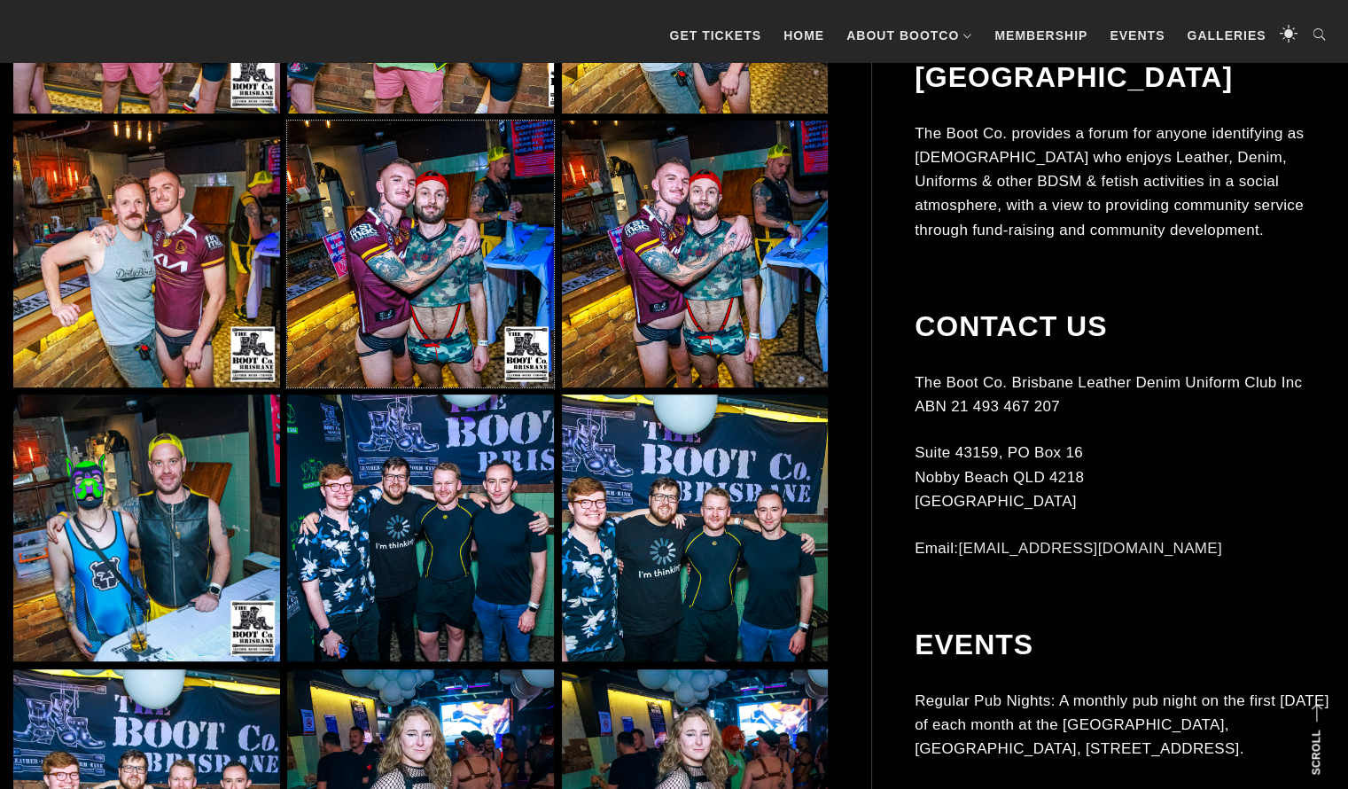
click at [109, 254] on img at bounding box center [146, 253] width 267 height 267
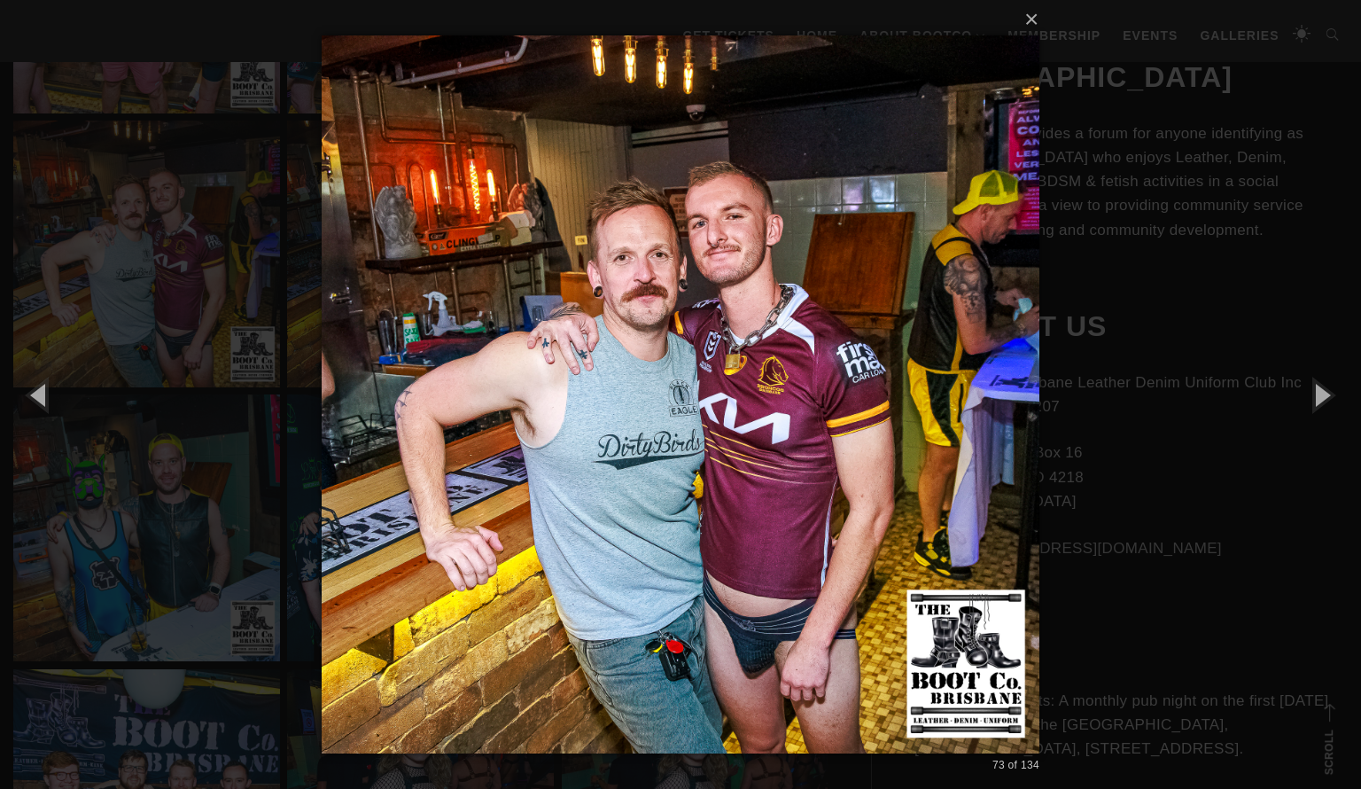
click at [148, 392] on div "× 73 of 134 Loading..." at bounding box center [680, 394] width 1361 height 789
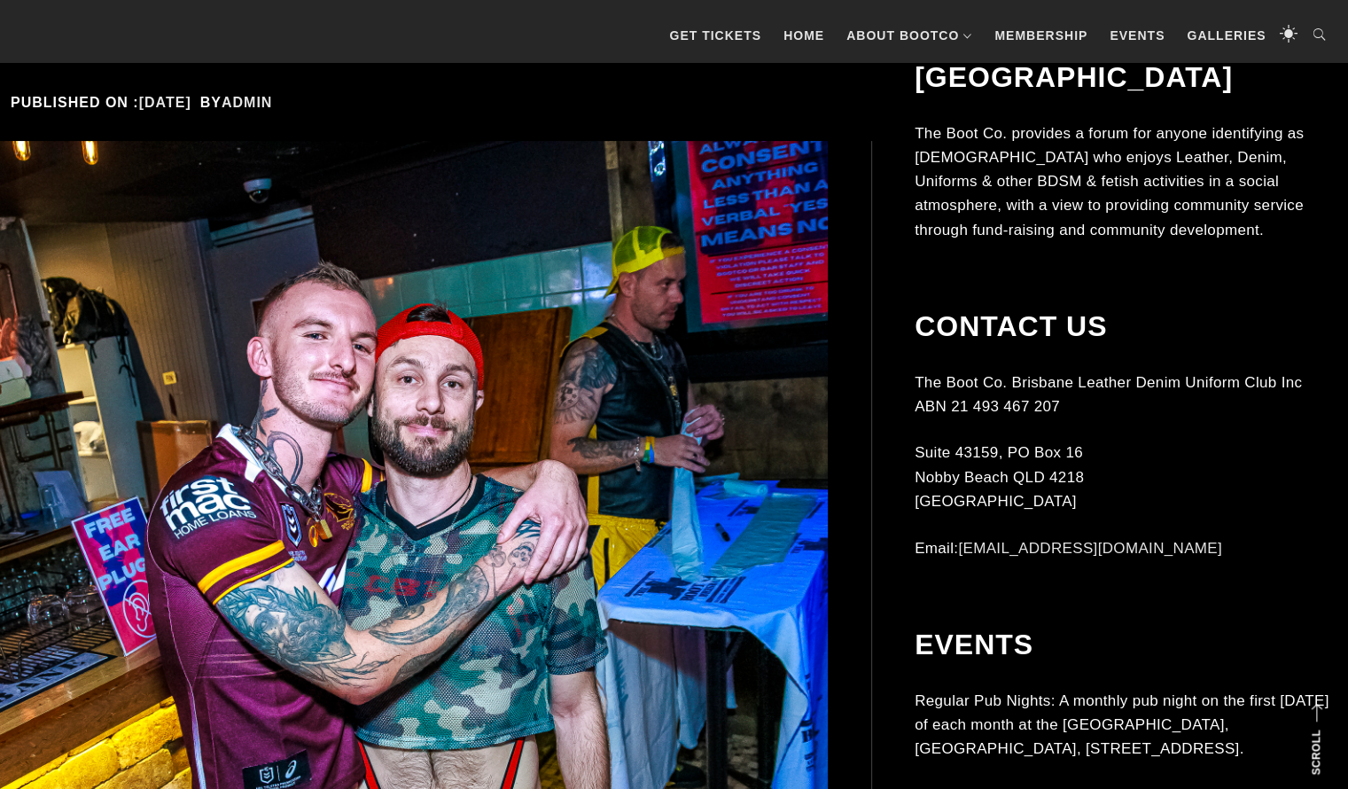
scroll to position [0, 0]
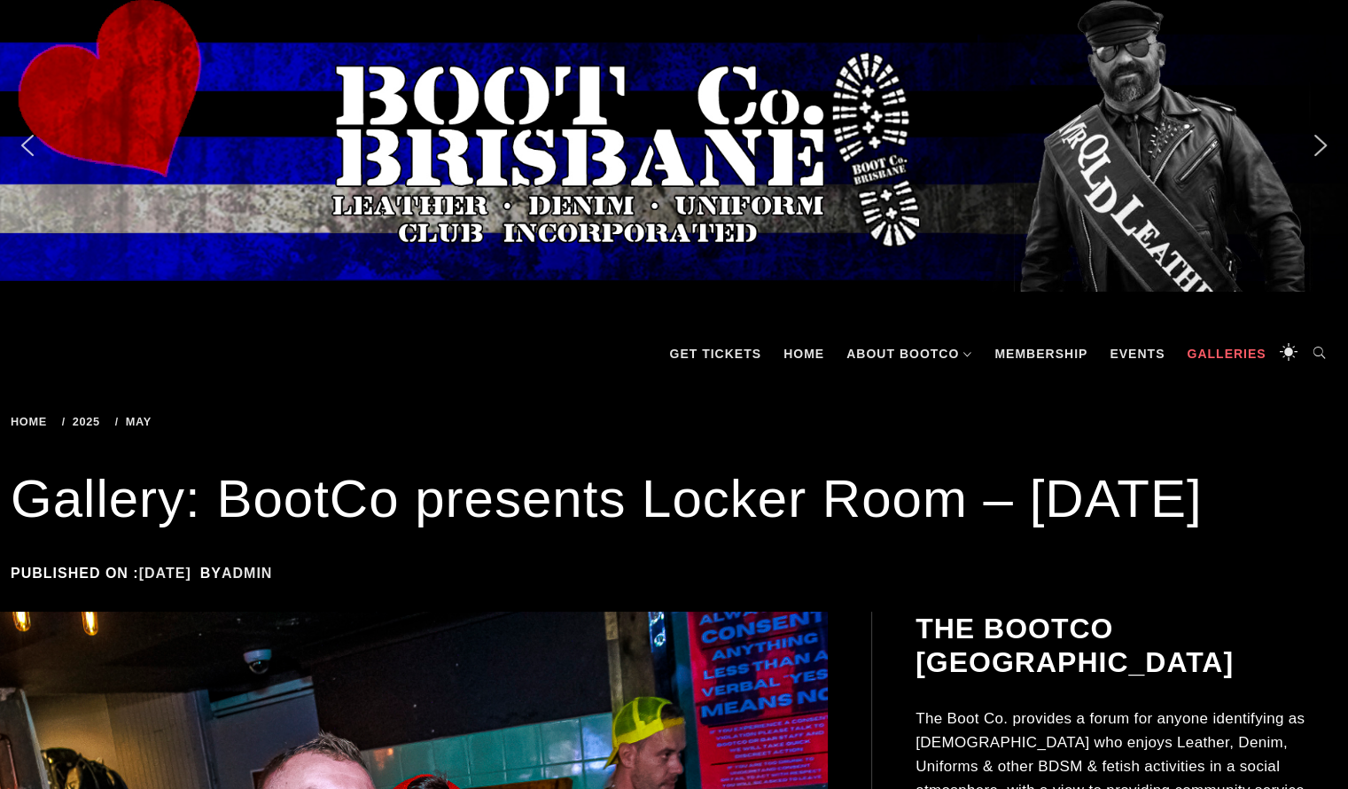
click at [1185, 359] on link "Galleries" at bounding box center [1225, 353] width 97 height 53
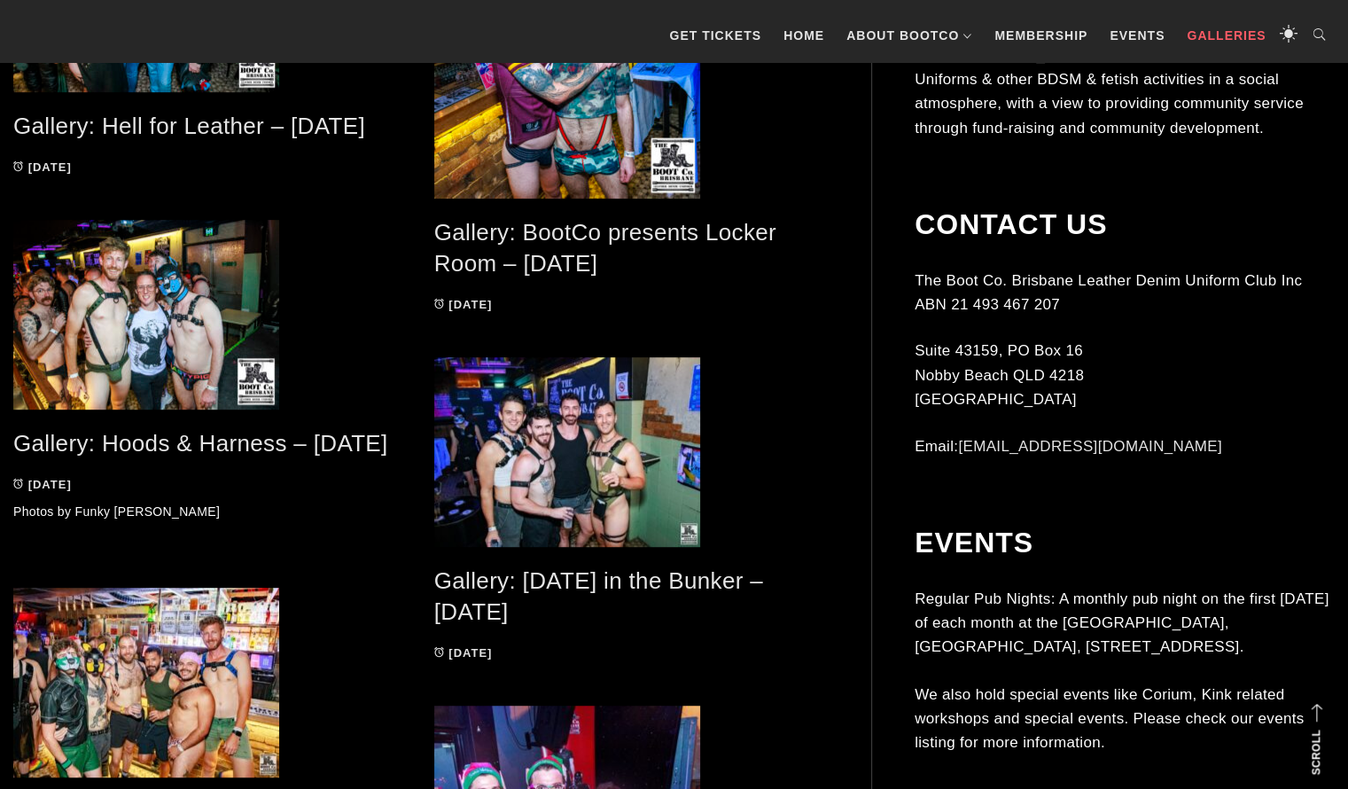
scroll to position [918, 0]
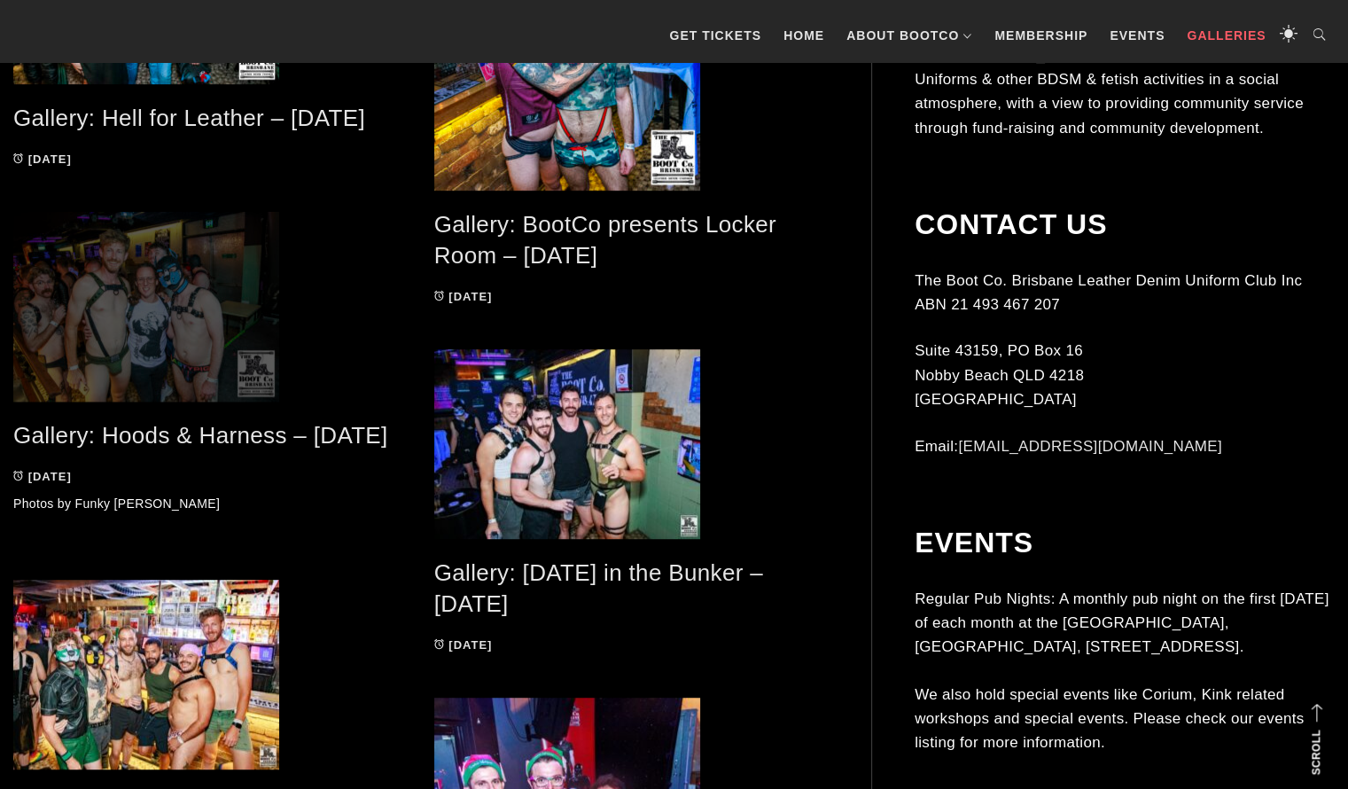
click at [88, 372] on span at bounding box center [210, 307] width 394 height 190
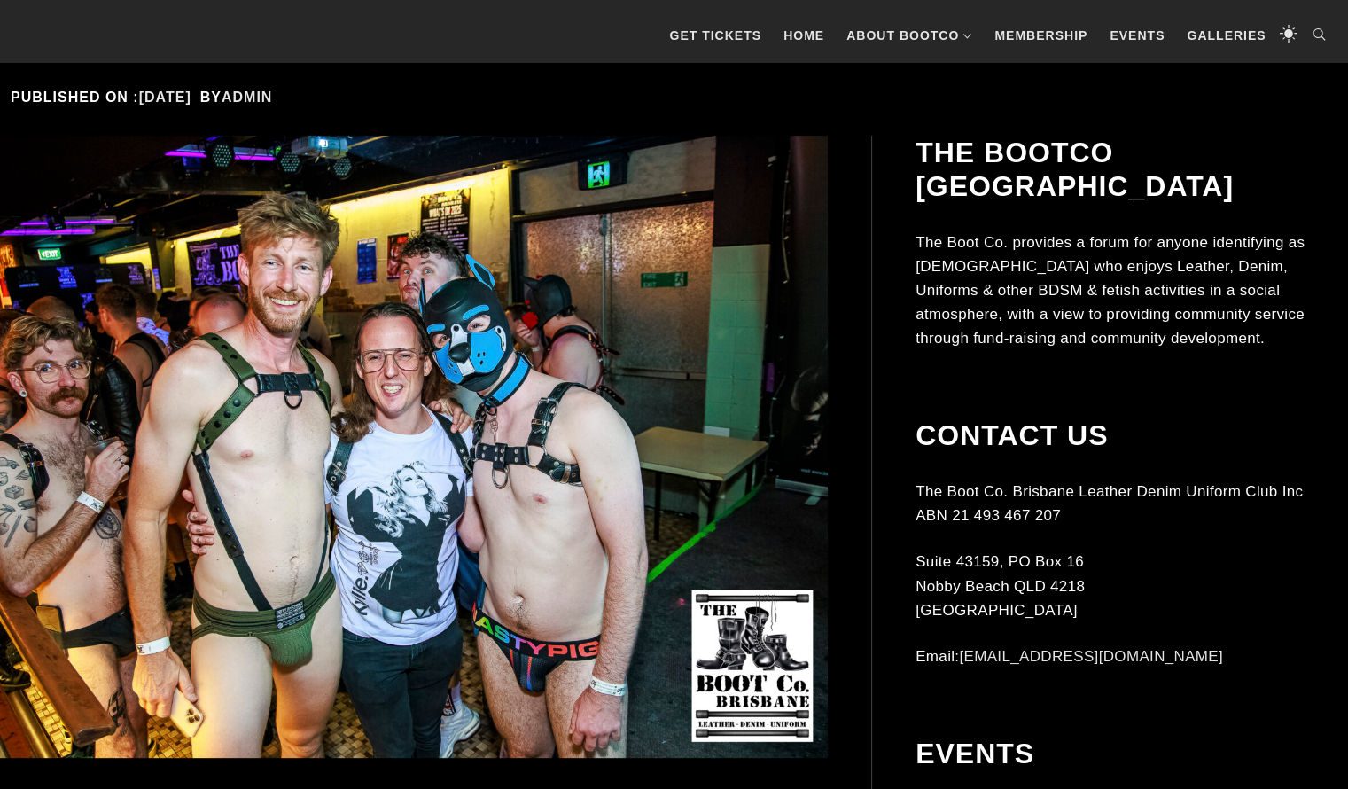
scroll to position [393, 0]
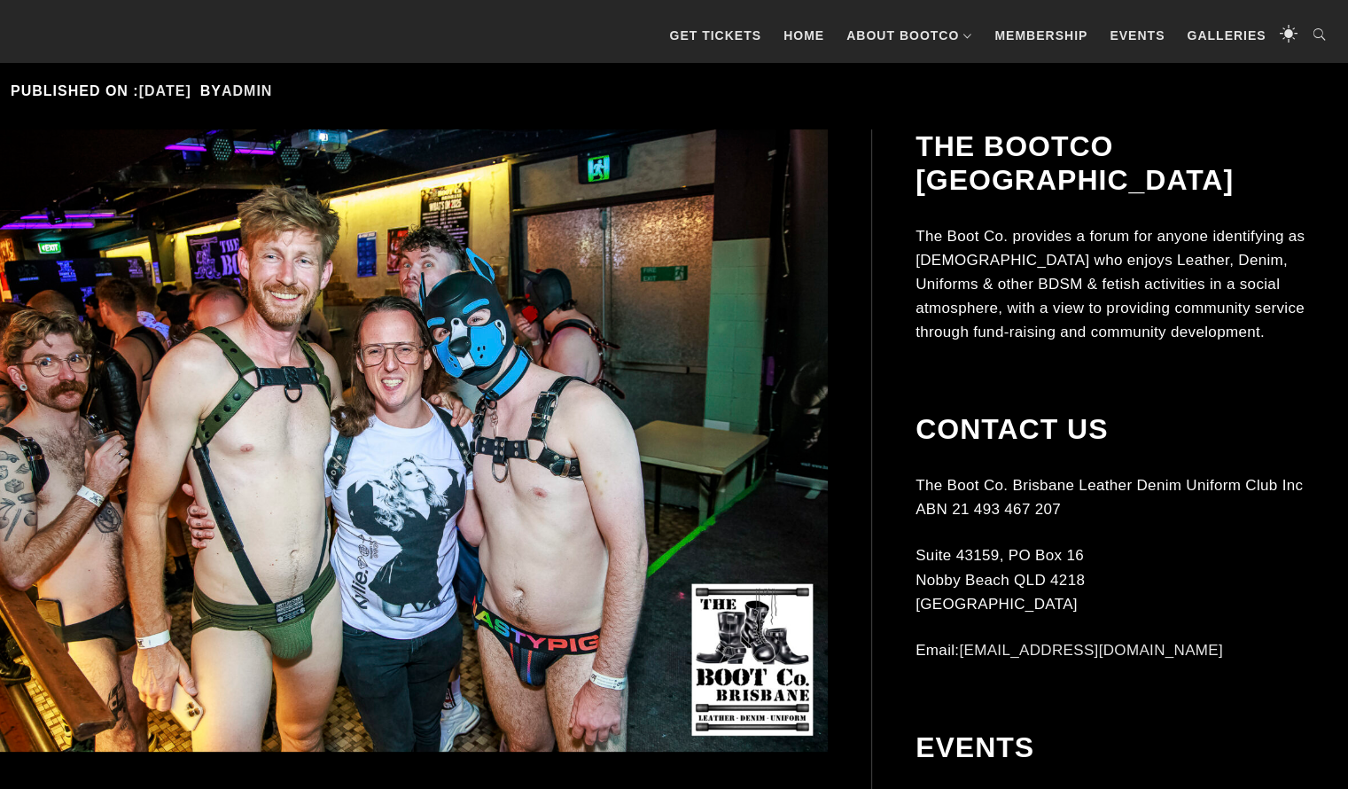
click at [99, 345] on img at bounding box center [392, 440] width 871 height 622
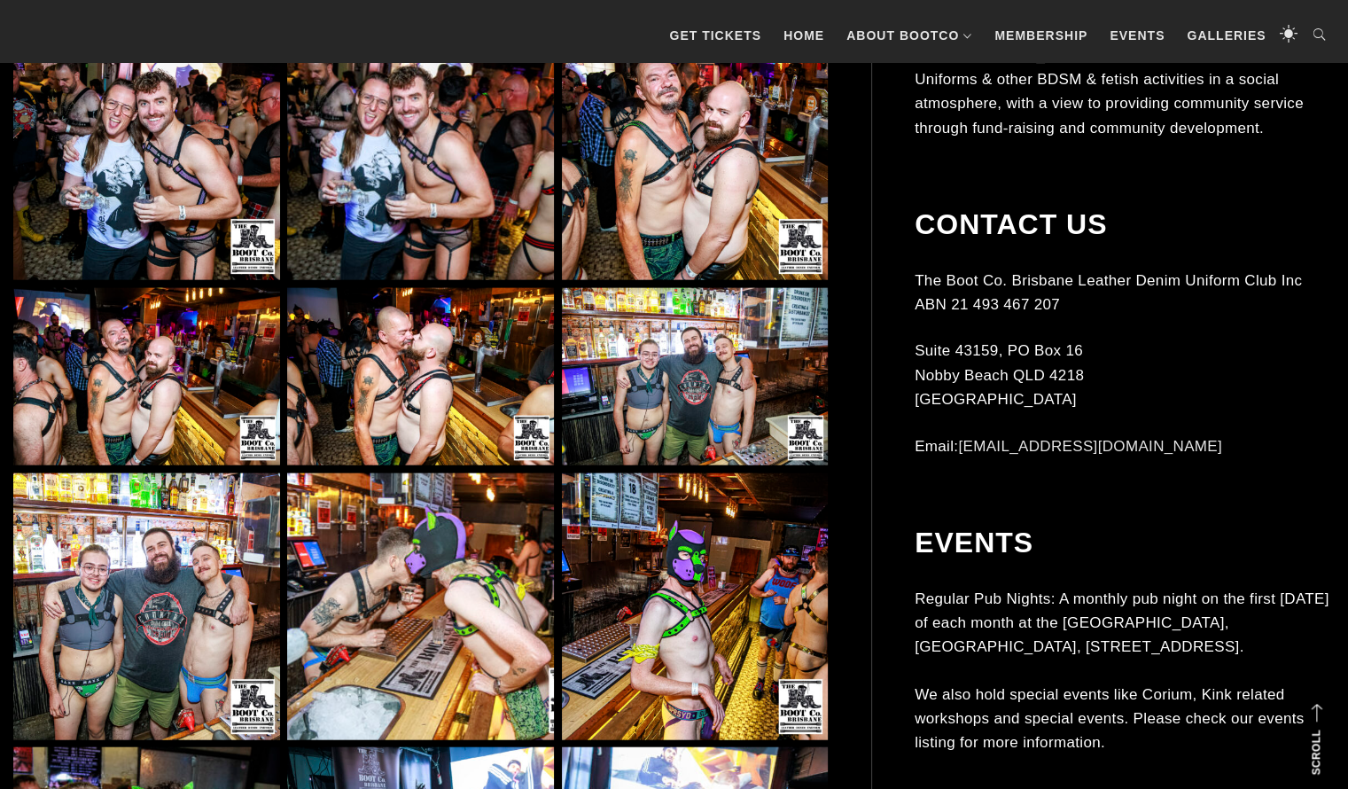
scroll to position [4030, 0]
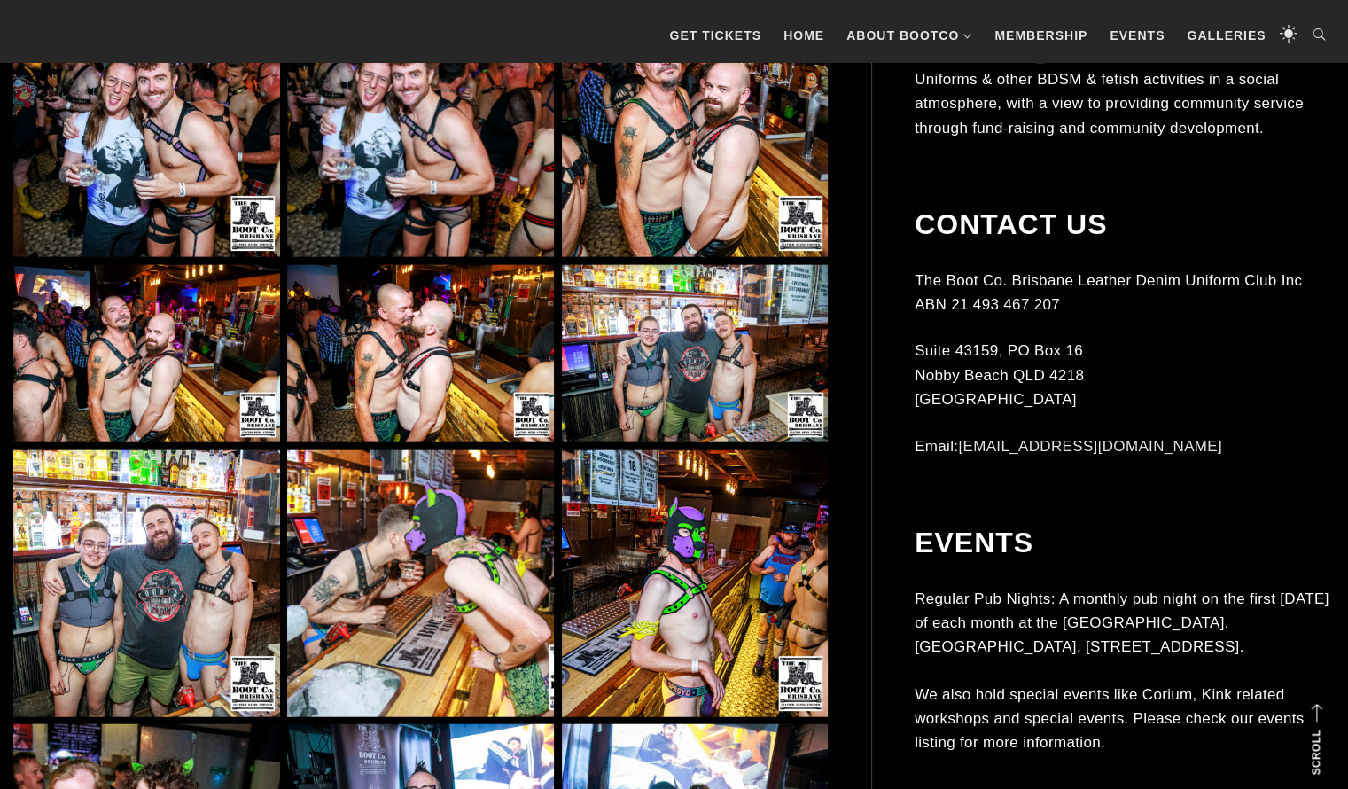
click at [643, 369] on img at bounding box center [695, 354] width 267 height 178
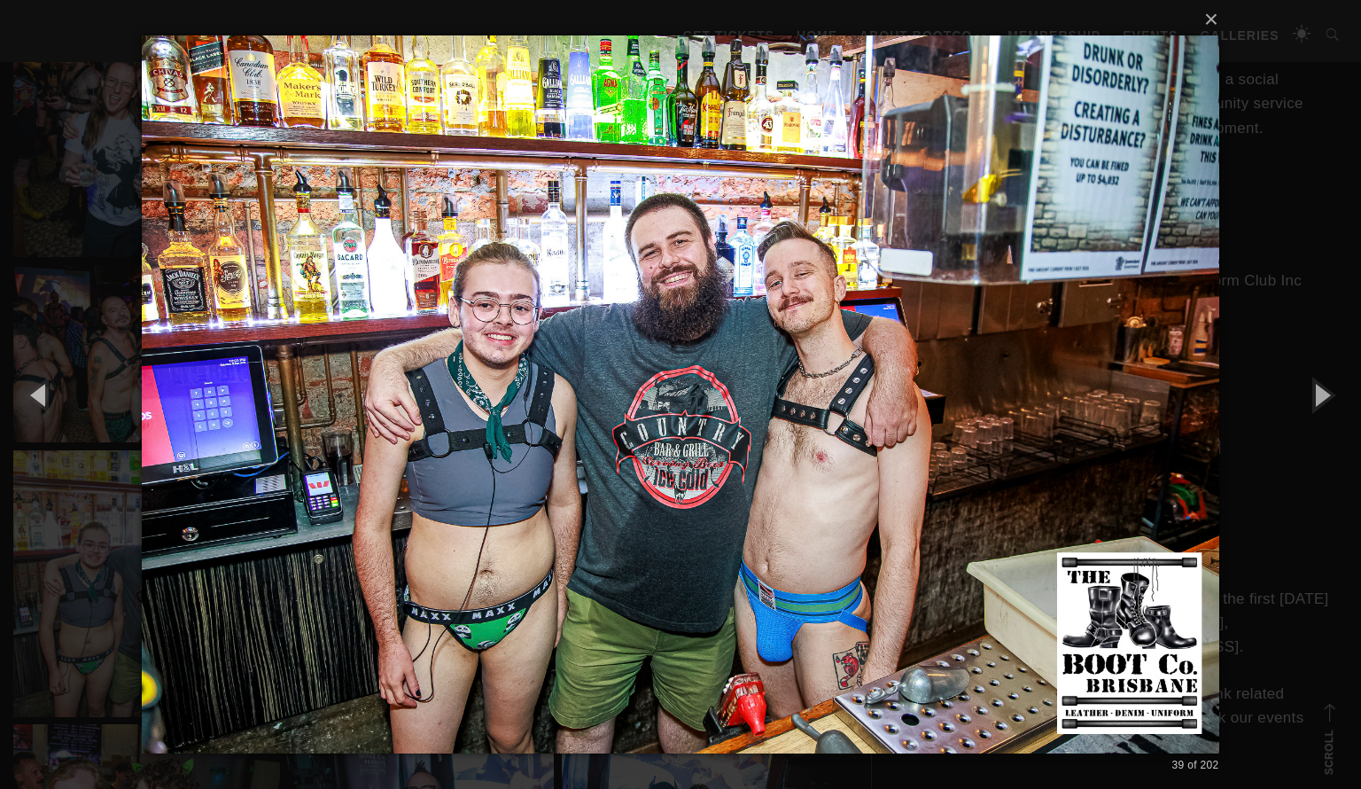
click at [85, 248] on div "× 39 of 202 Loading..." at bounding box center [680, 394] width 1361 height 789
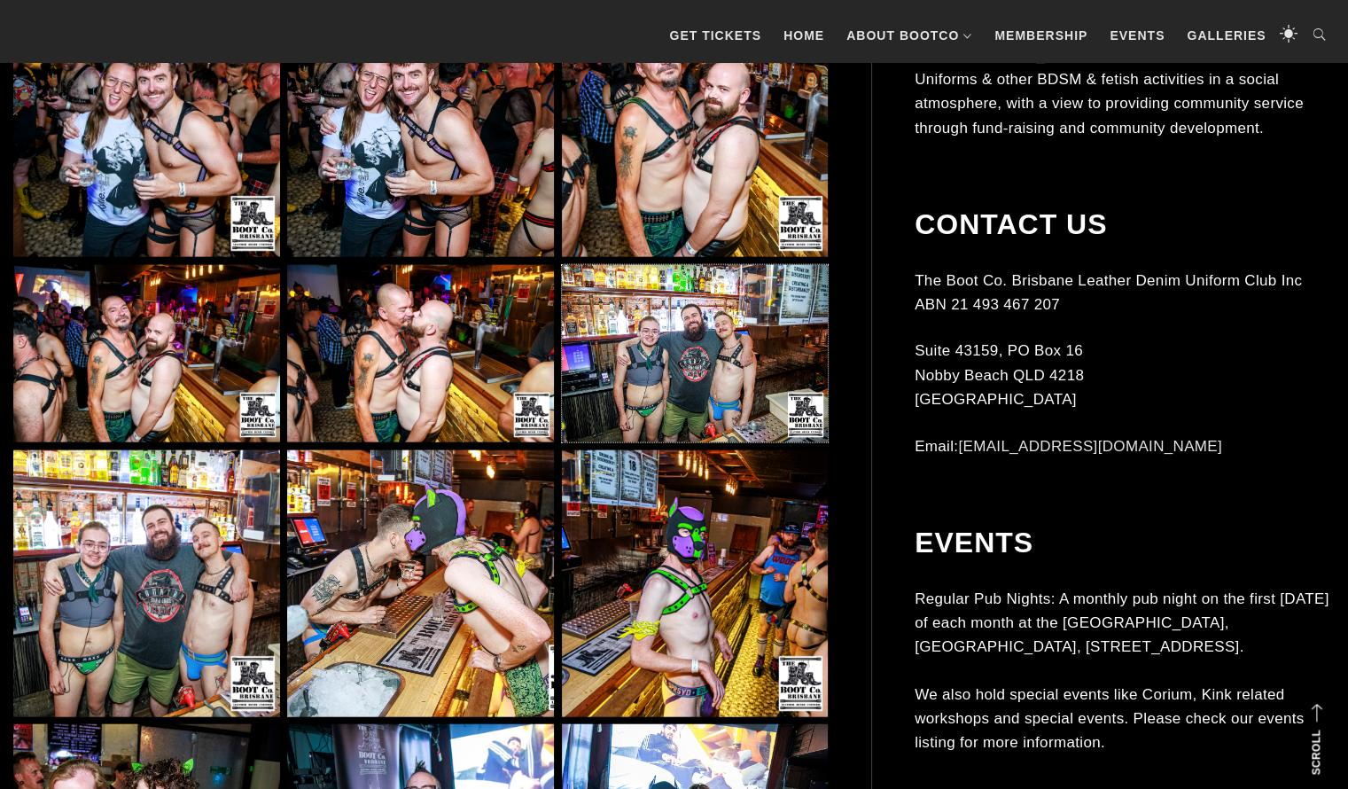
click at [649, 560] on img at bounding box center [695, 583] width 267 height 267
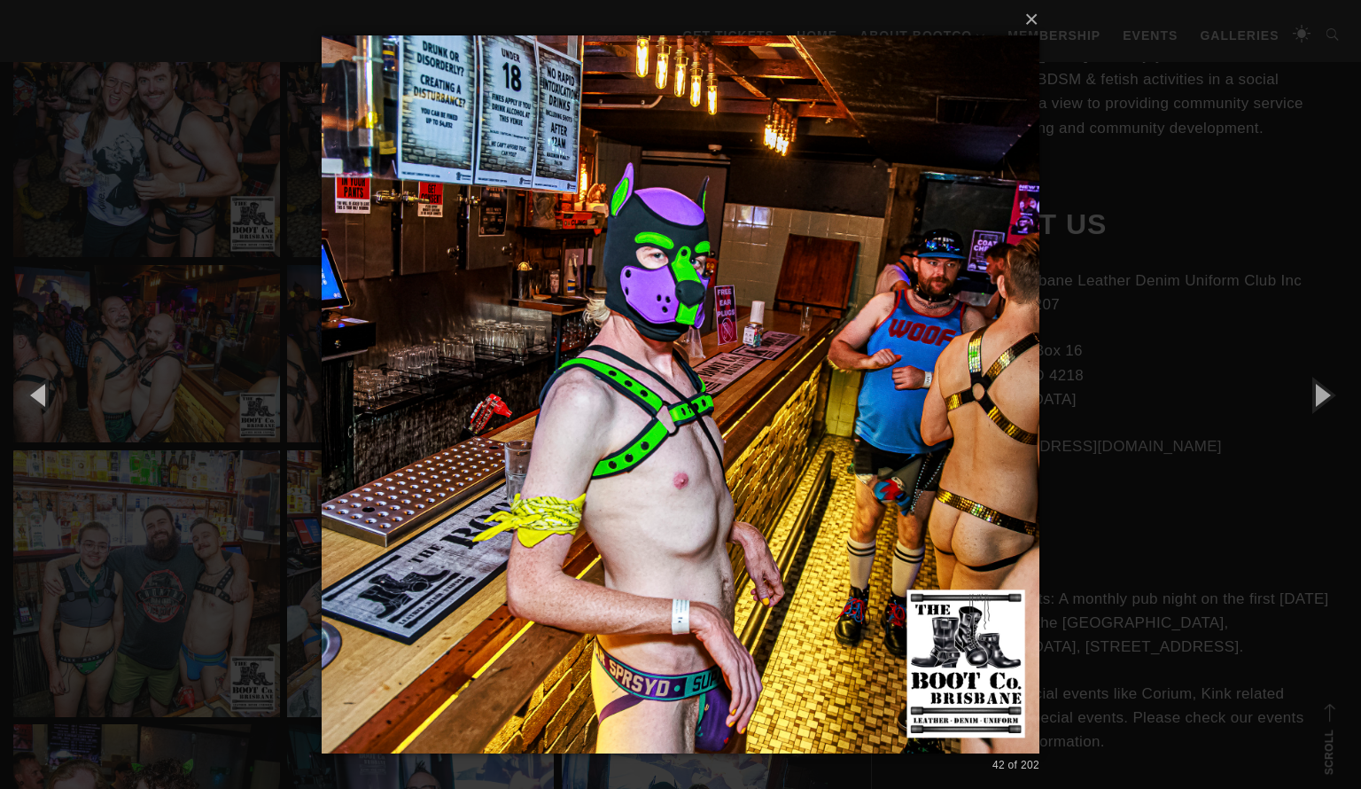
click at [209, 494] on div "× 42 of 202 Loading..." at bounding box center [680, 394] width 1361 height 789
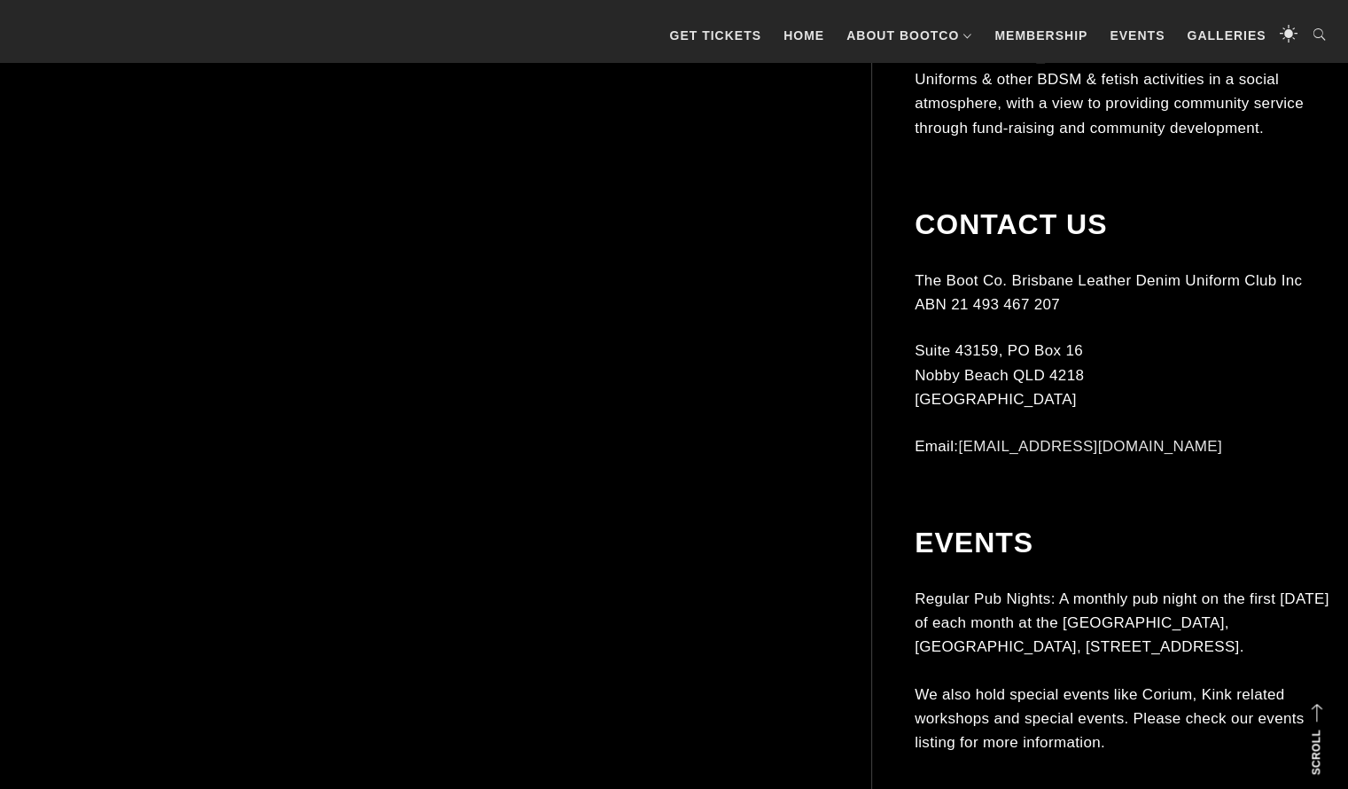
scroll to position [12840, 0]
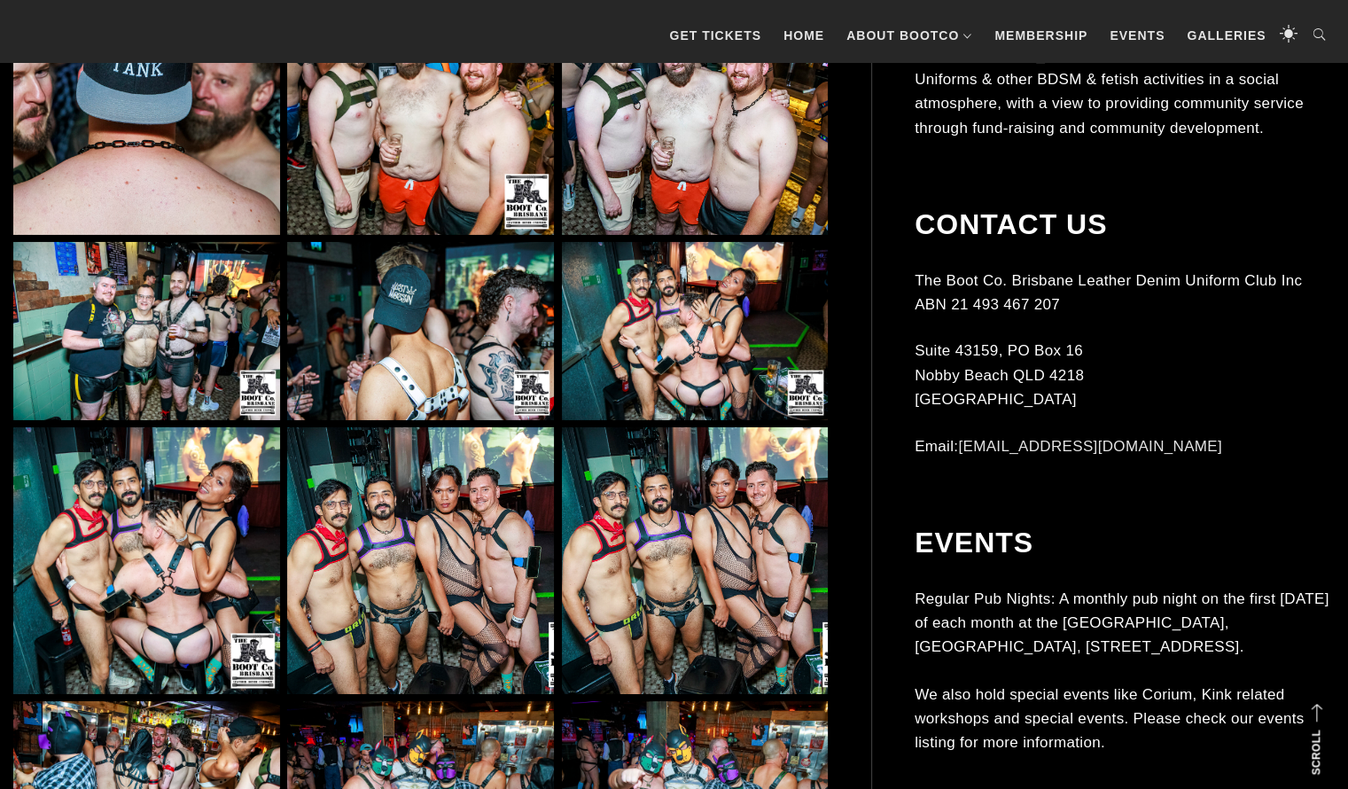
click at [204, 532] on img at bounding box center [146, 560] width 267 height 267
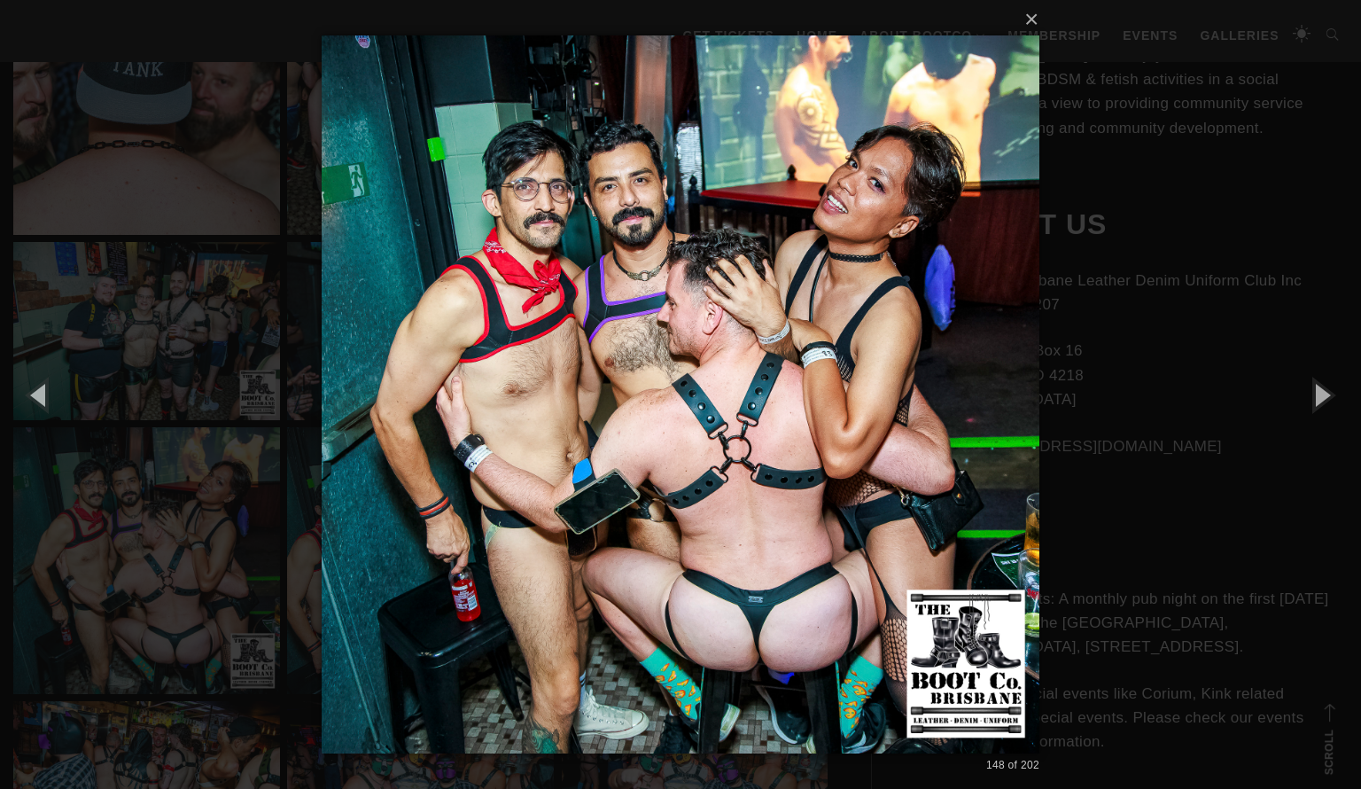
click at [198, 260] on div "× 148 of 202 Loading..." at bounding box center [680, 394] width 1361 height 789
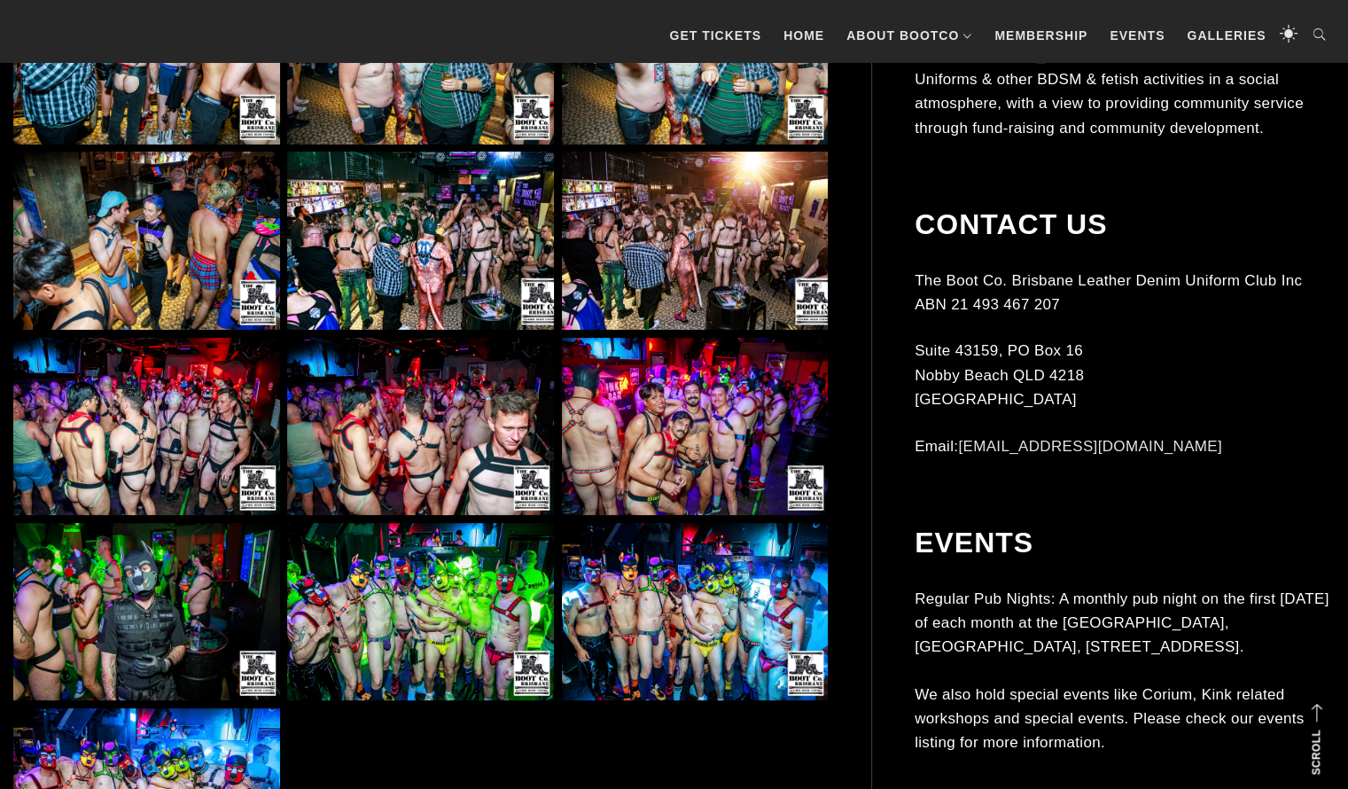
scroll to position [13576, 0]
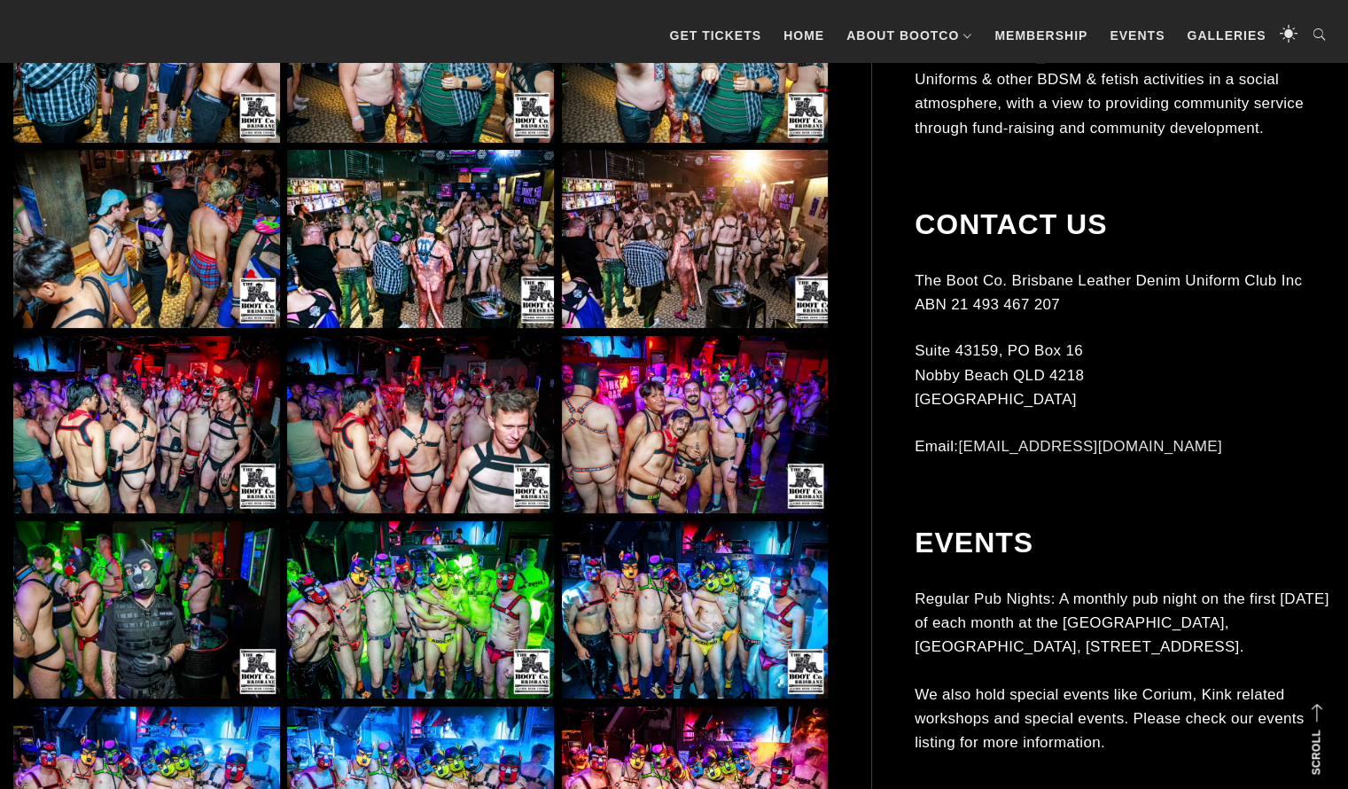
click at [172, 226] on img at bounding box center [146, 239] width 267 height 178
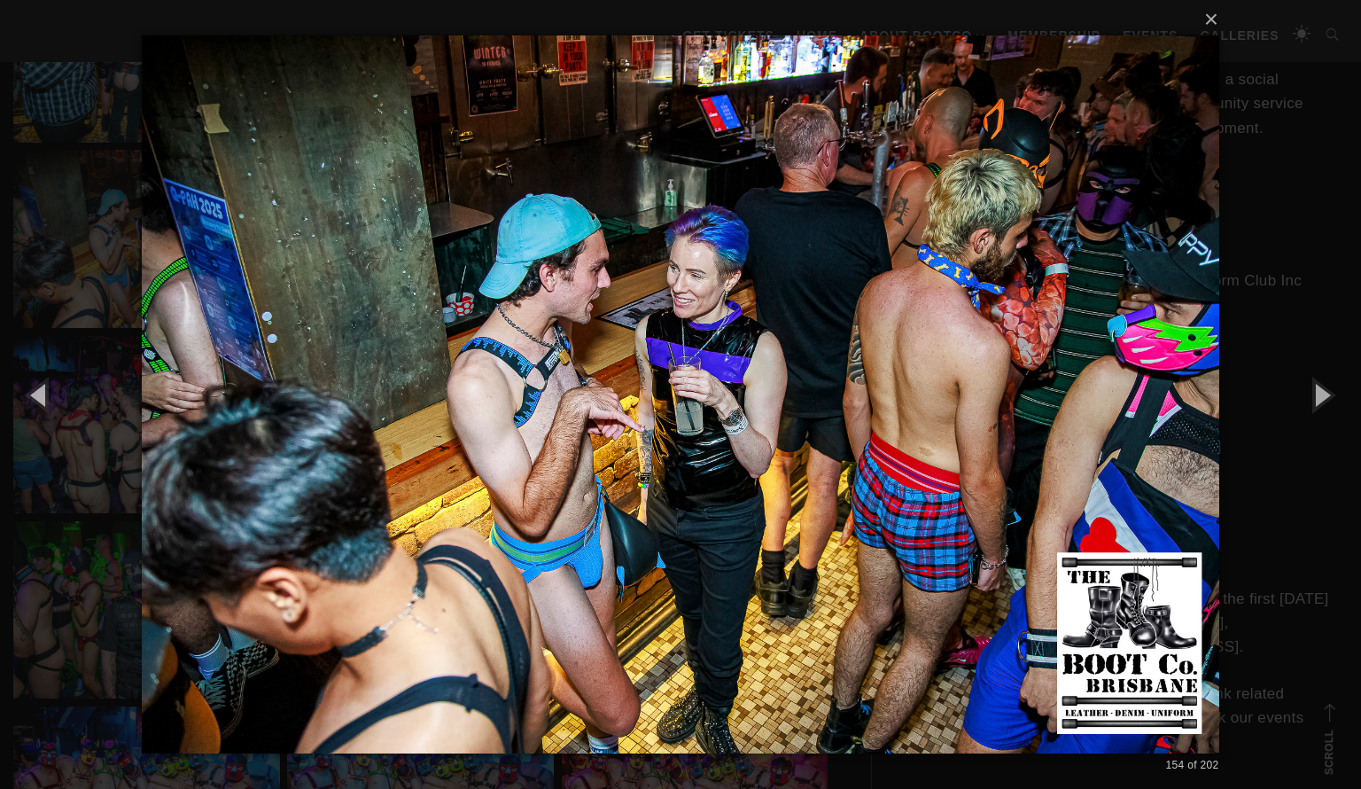
click at [82, 486] on div "× 154 of 202 Loading..." at bounding box center [680, 394] width 1361 height 789
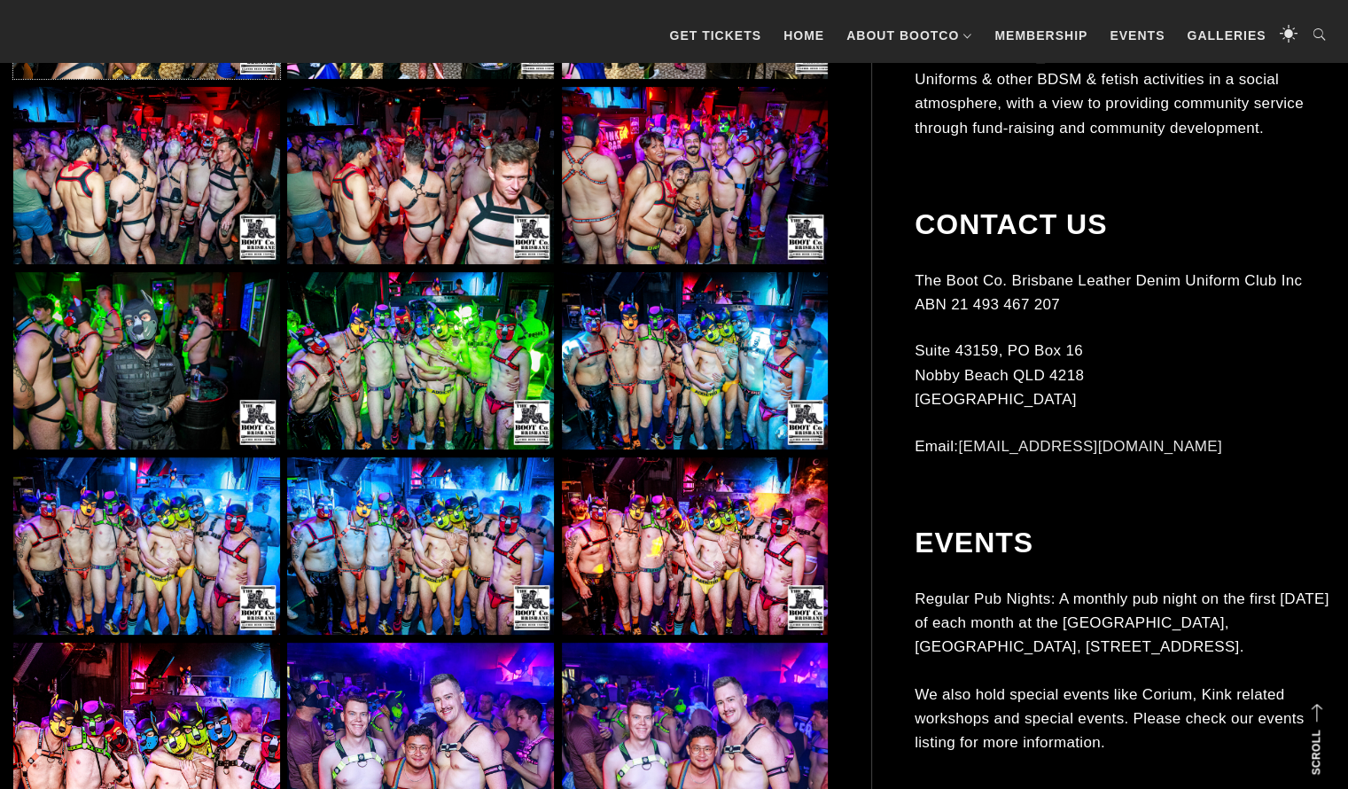
scroll to position [13833, 0]
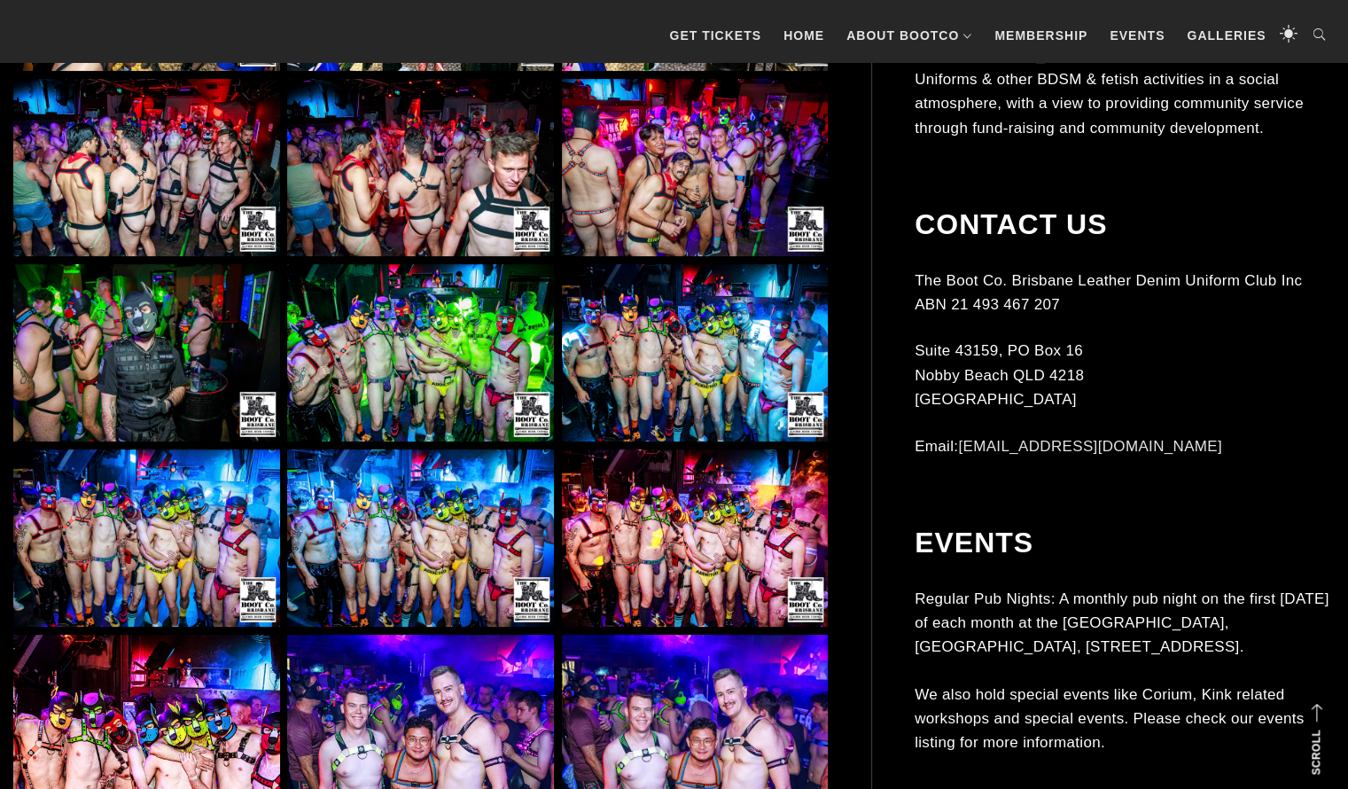
click at [299, 540] on img at bounding box center [420, 538] width 267 height 178
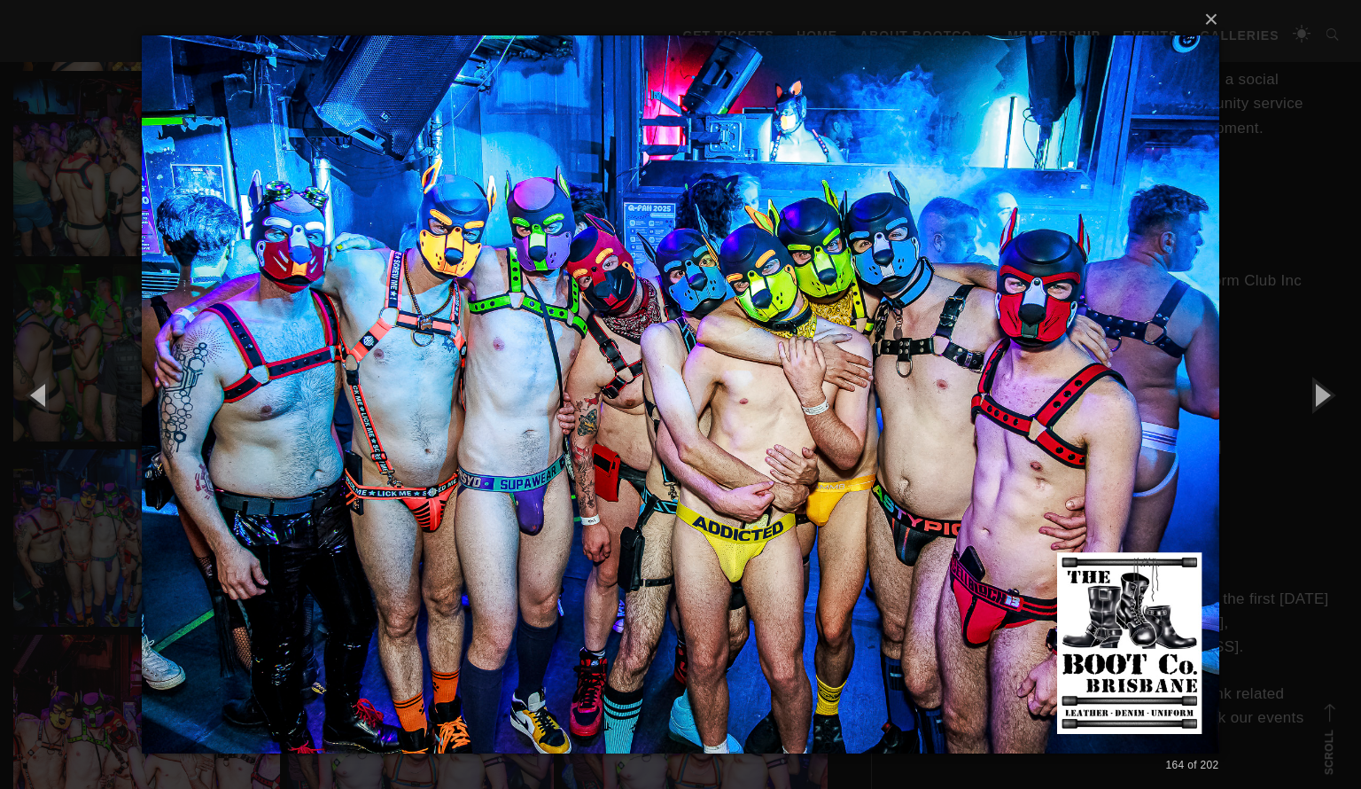
click at [89, 437] on div "× 164 of 202 Loading..." at bounding box center [680, 394] width 1361 height 789
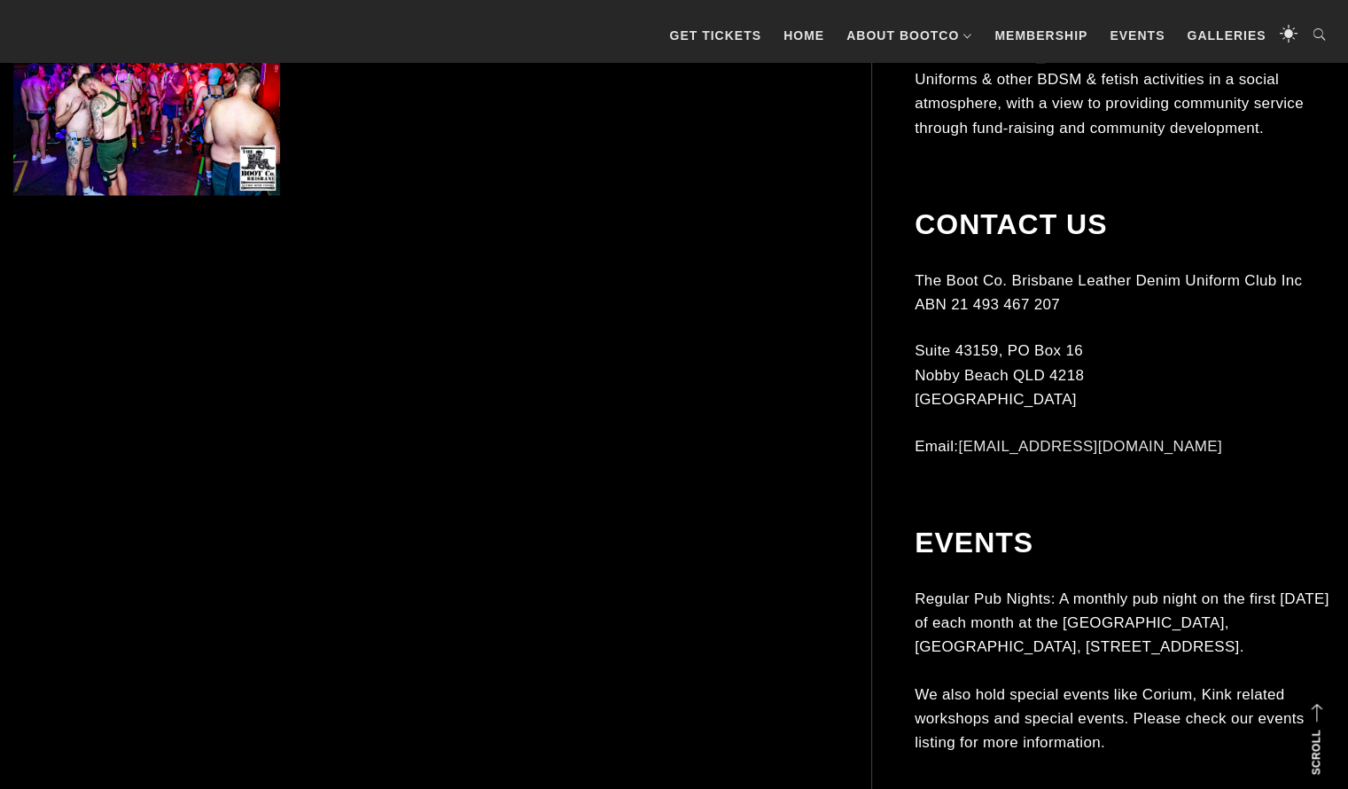
scroll to position [16894, 0]
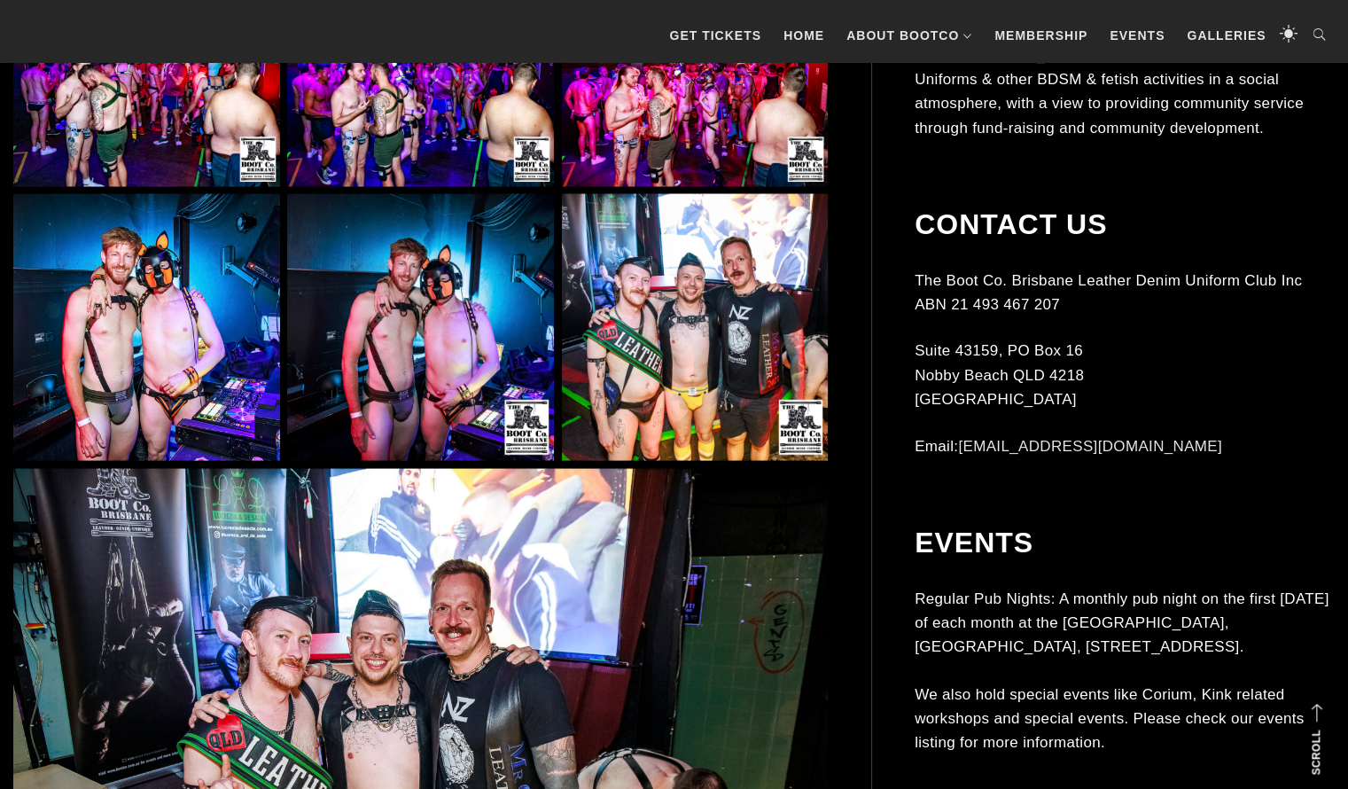
click at [122, 279] on img at bounding box center [146, 327] width 267 height 267
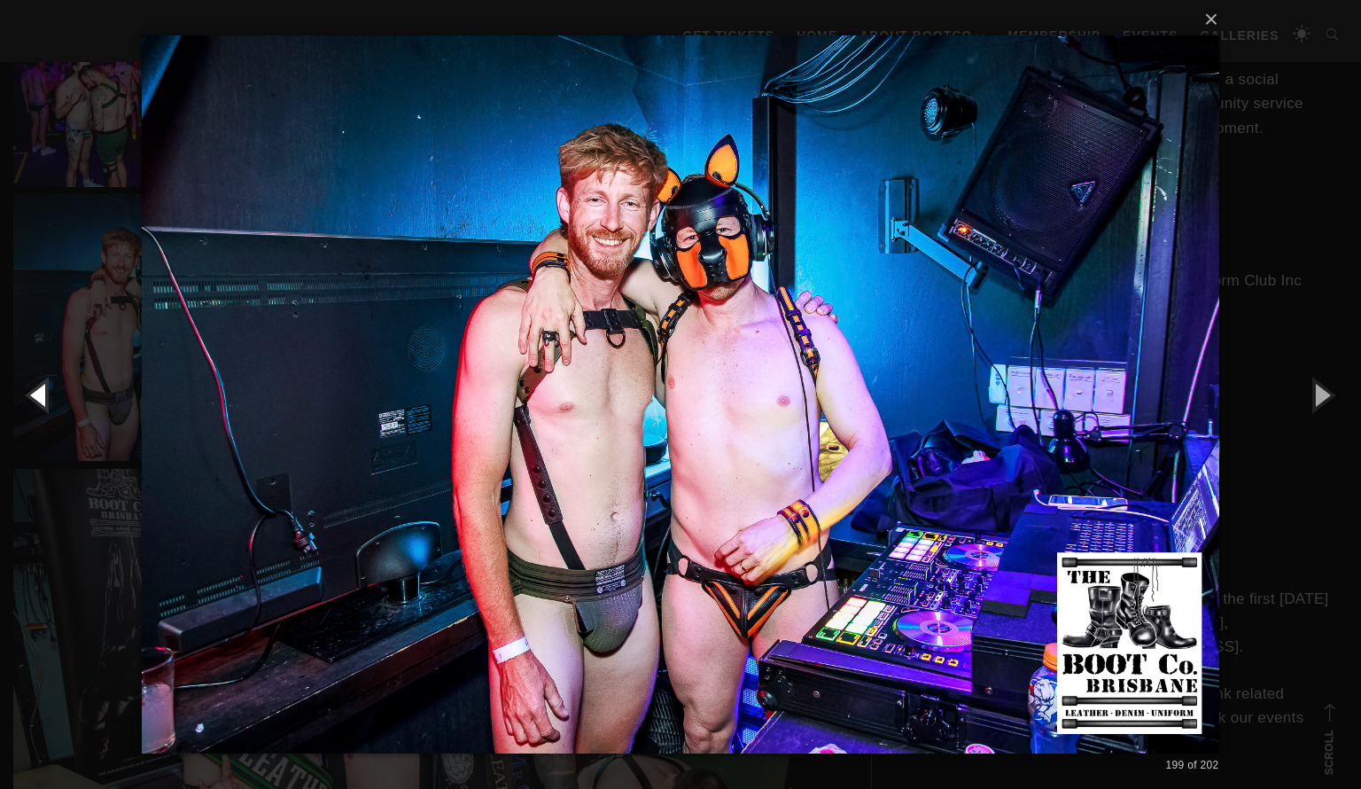
click at [54, 377] on button "button" at bounding box center [40, 394] width 80 height 97
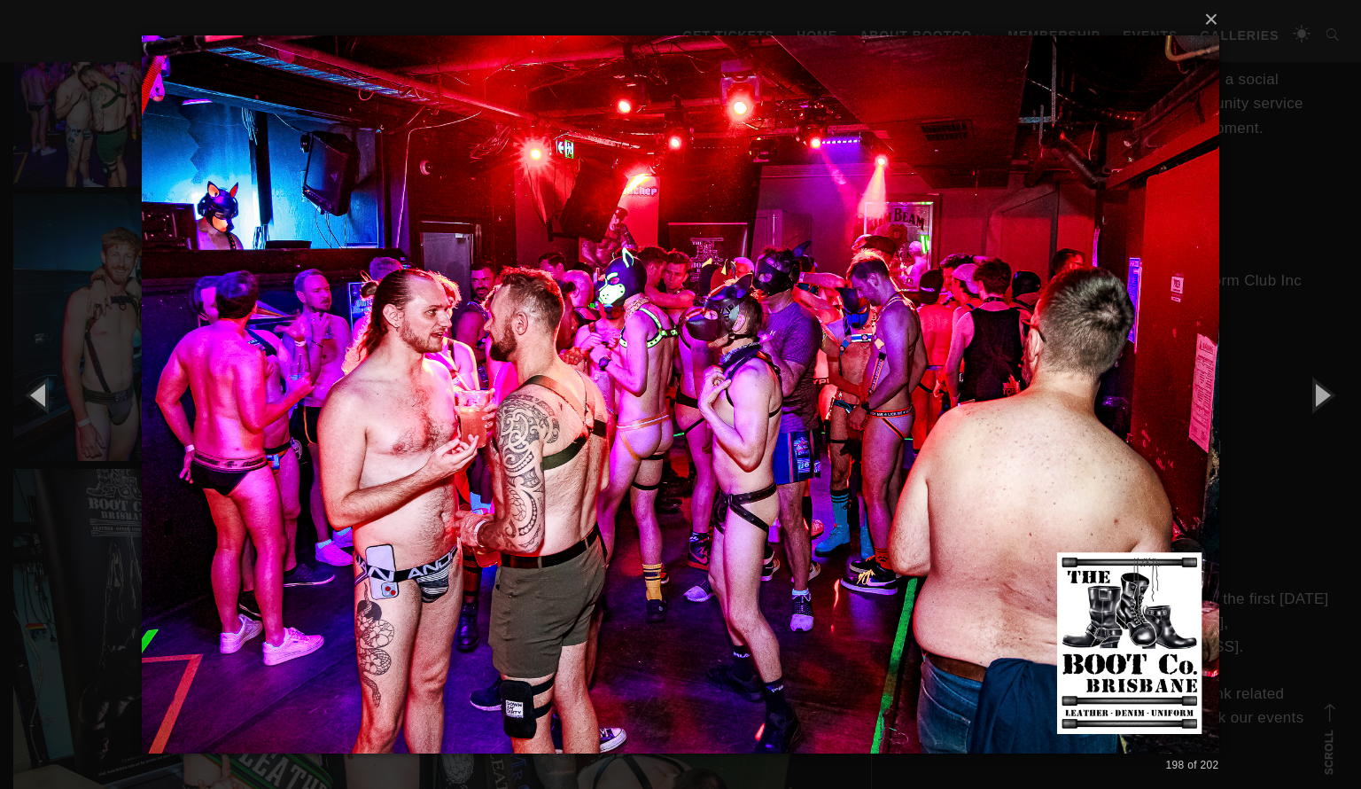
click at [54, 277] on div "× 198 of 202 Loading..." at bounding box center [680, 394] width 1361 height 789
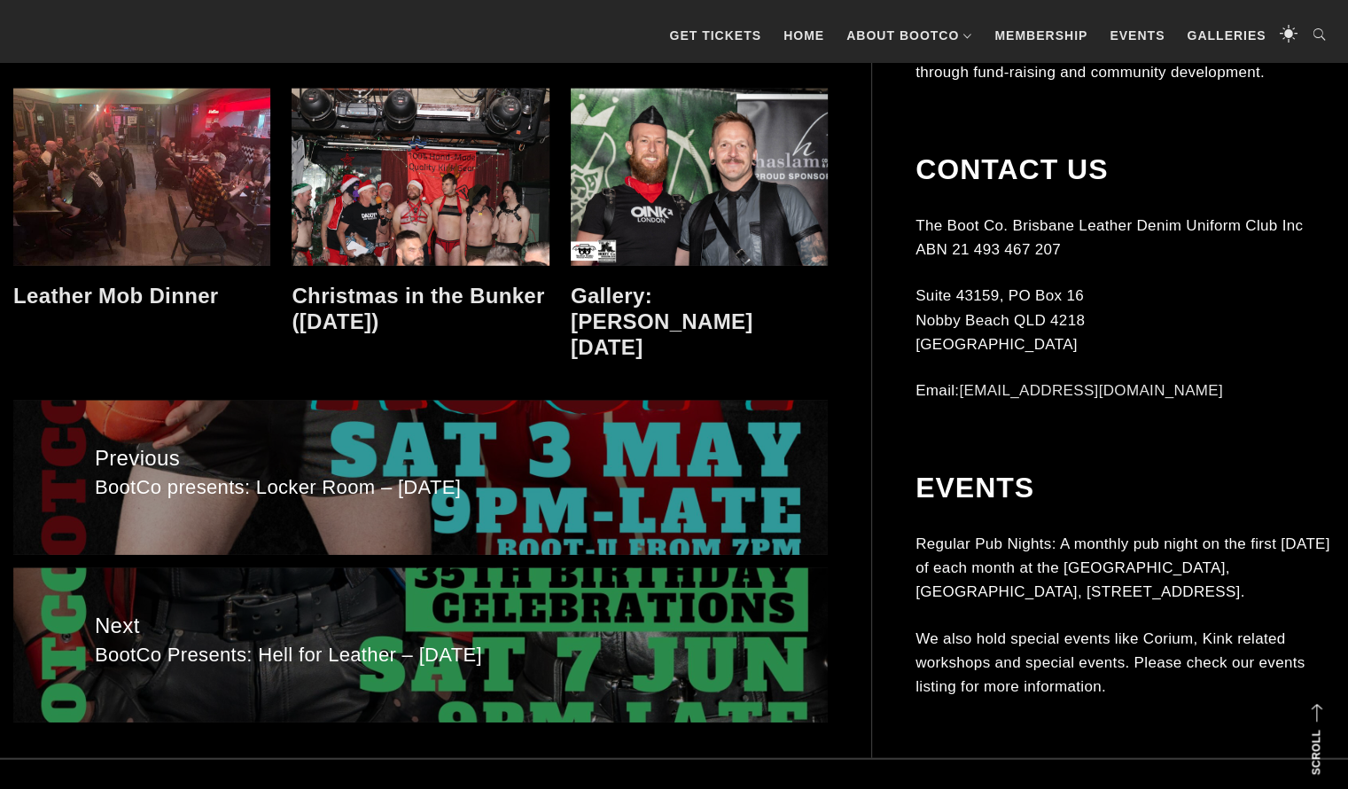
scroll to position [17946, 0]
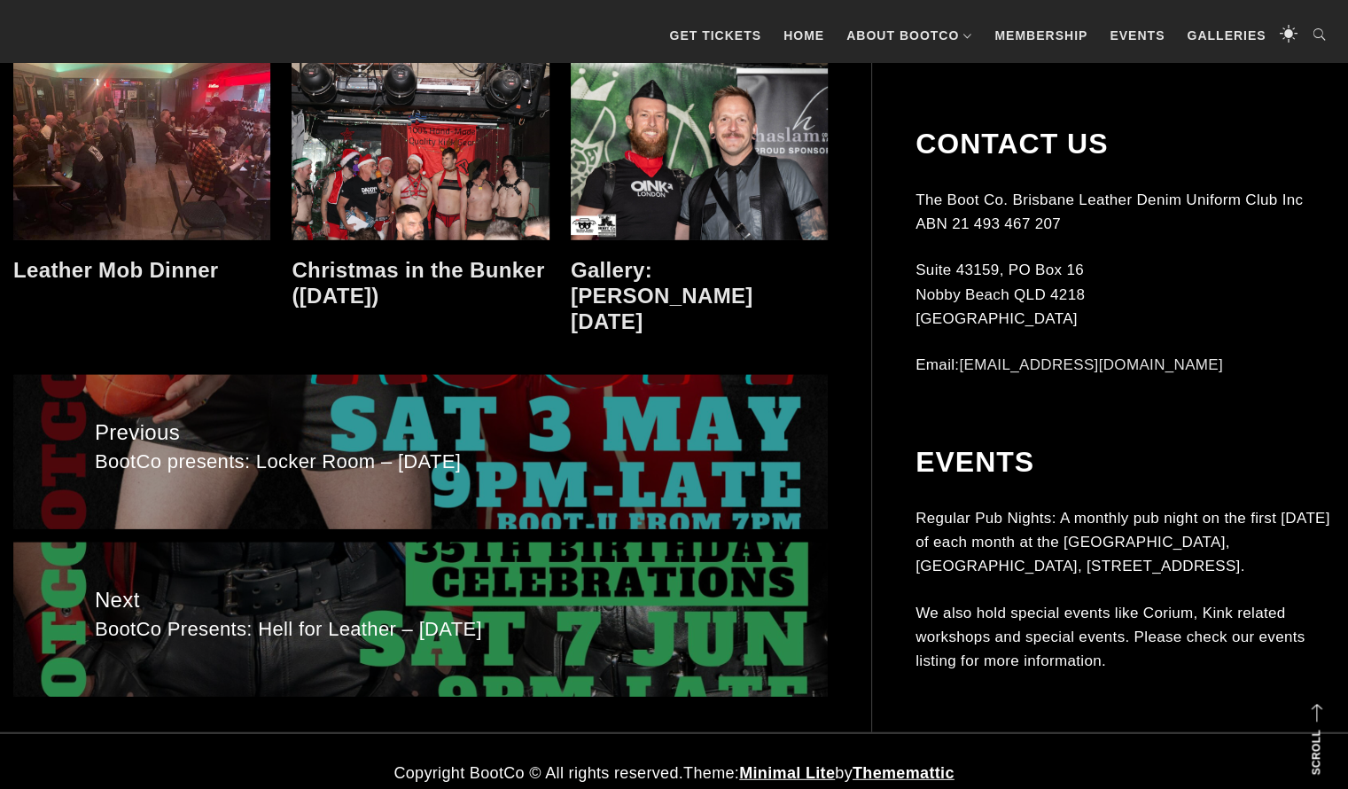
click at [198, 190] on link at bounding box center [141, 151] width 257 height 177
click at [239, 302] on div "Leather Mob Dinner" at bounding box center [142, 212] width 278 height 298
